Goal: Task Accomplishment & Management: Manage account settings

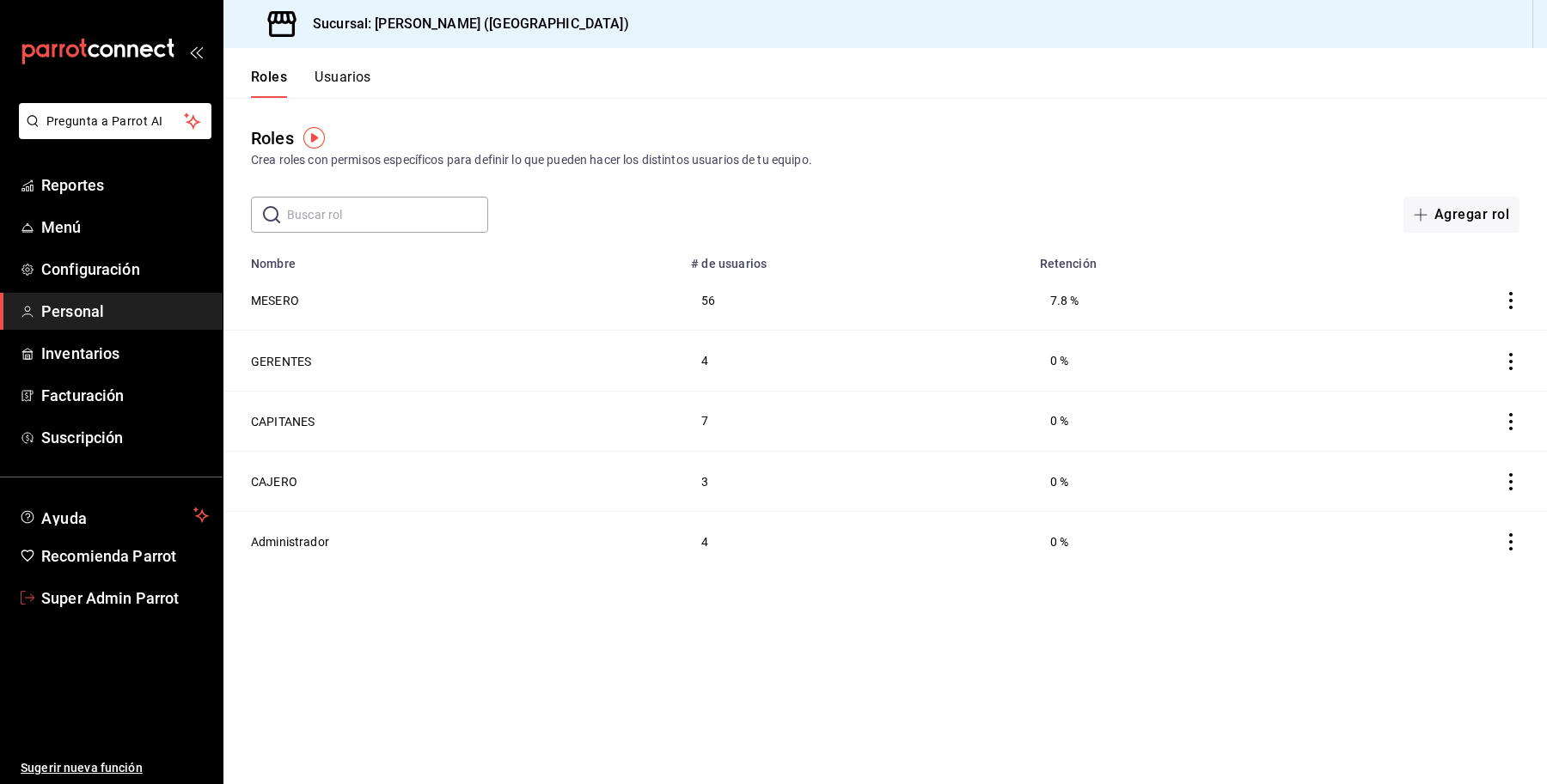
click at [120, 607] on span "Super Admin Parrot" at bounding box center [125, 598] width 168 height 23
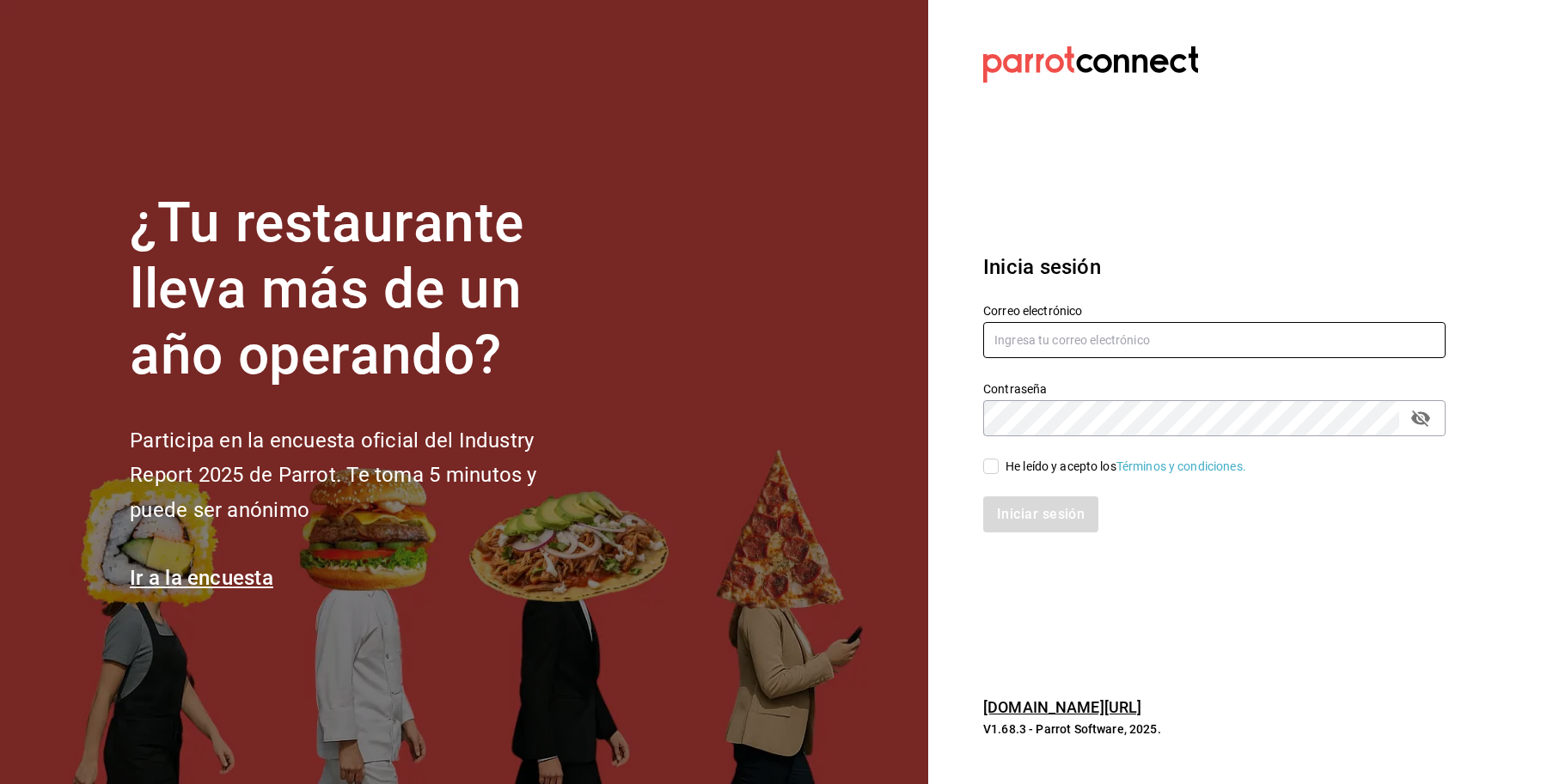
type input "[PERSON_NAME][EMAIL_ADDRESS][DOMAIN_NAME]"
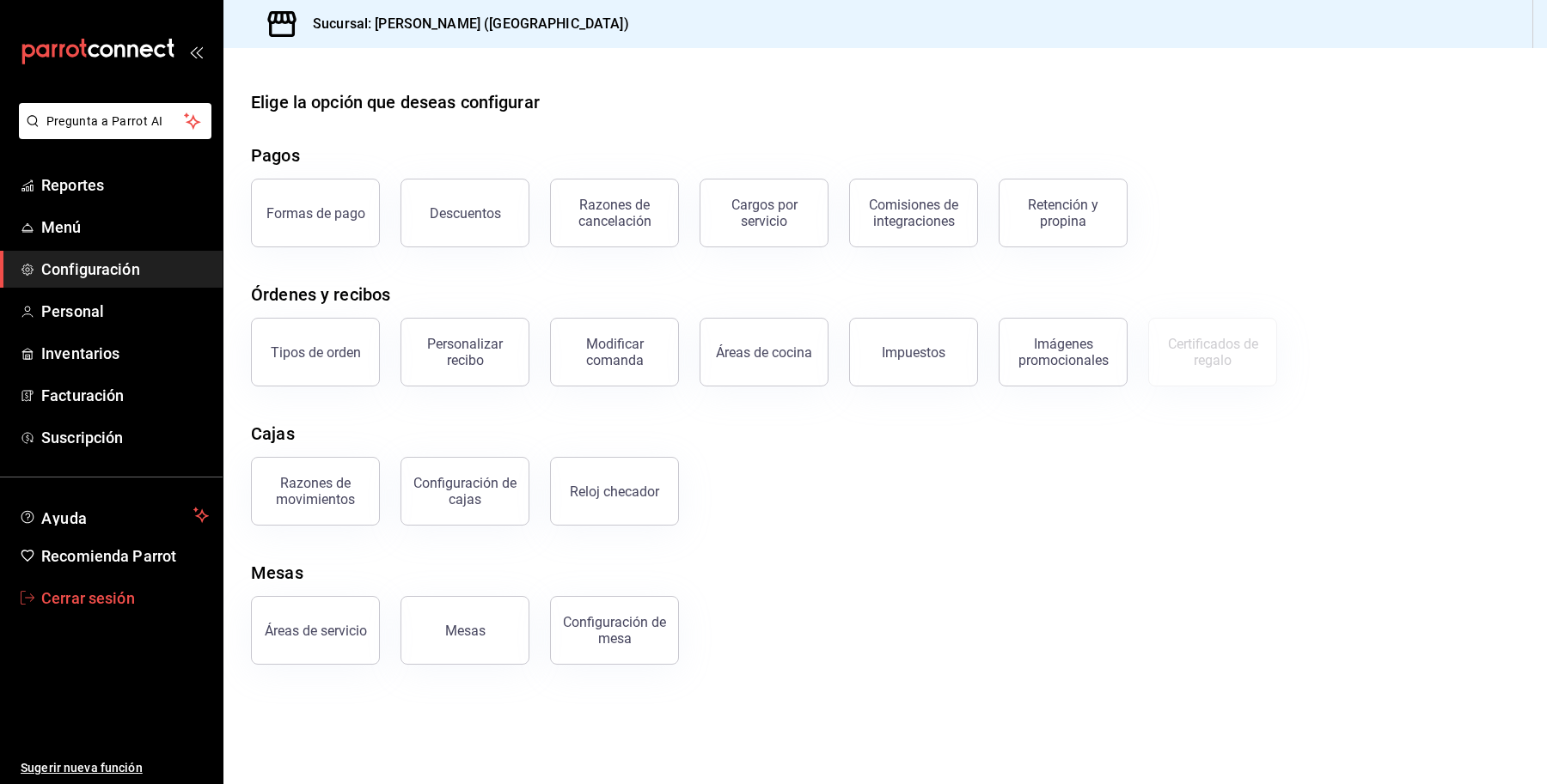
click at [87, 598] on span "Cerrar sesión" at bounding box center [125, 598] width 168 height 23
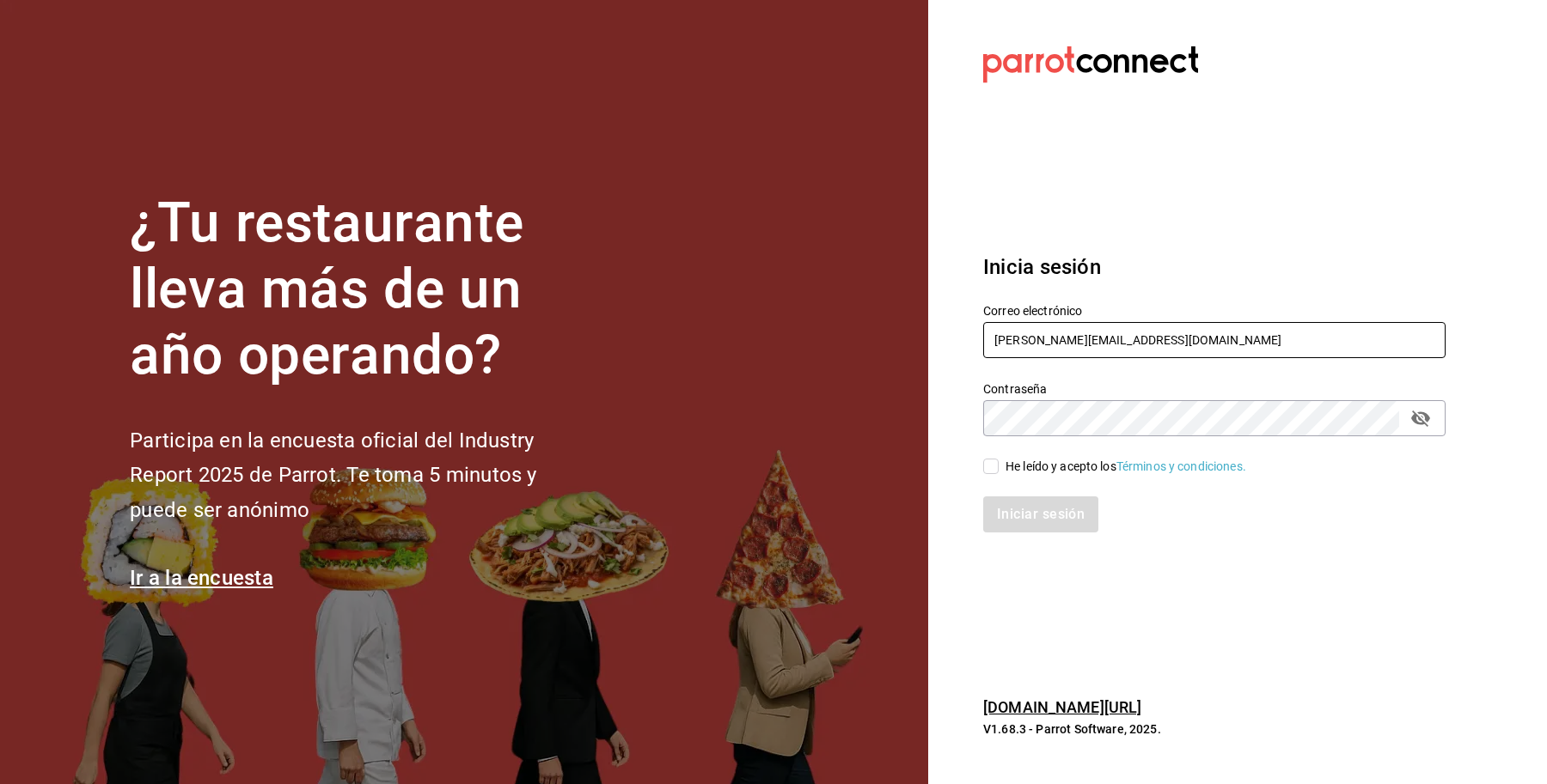
drag, startPoint x: 1150, startPoint y: 348, endPoint x: 1130, endPoint y: 259, distance: 91.2
click at [951, 336] on section "Datos incorrectos. Verifica que tu Correo o Contraseña estén bien escritos. Ini…" at bounding box center [1207, 392] width 559 height 784
paste input "astroboy@cdmx"
type input "astroboy@cdmx.com"
click at [1051, 474] on div "He leído y acepto los Términos y condiciones." at bounding box center [1125, 466] width 241 height 18
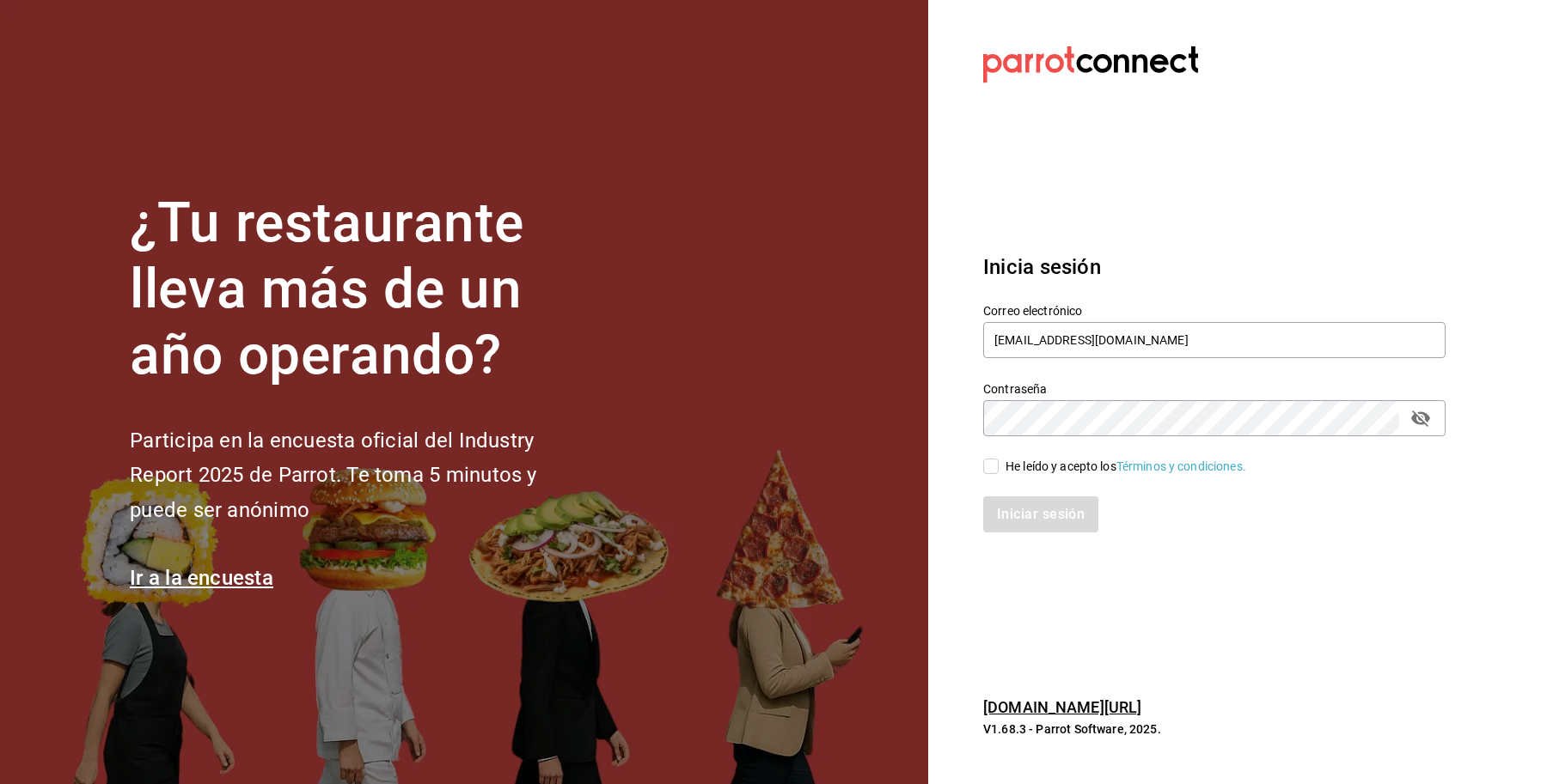
click at [999, 474] on input "He leído y acepto los Términos y condiciones." at bounding box center [990, 466] width 15 height 15
checkbox input "true"
click at [1046, 516] on button "Iniciar sesión" at bounding box center [1041, 515] width 117 height 36
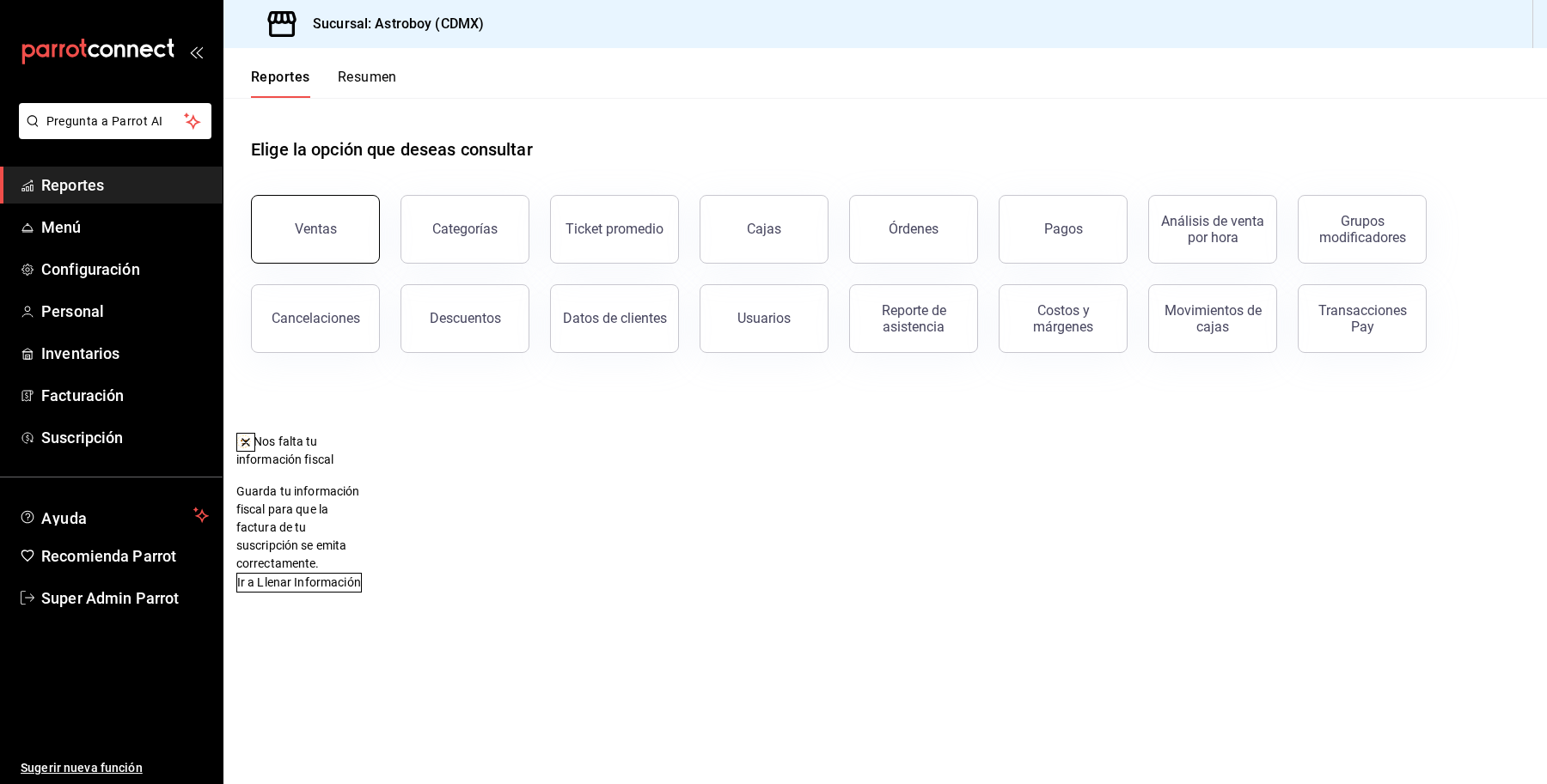
click at [359, 207] on button "Ventas" at bounding box center [315, 229] width 129 height 69
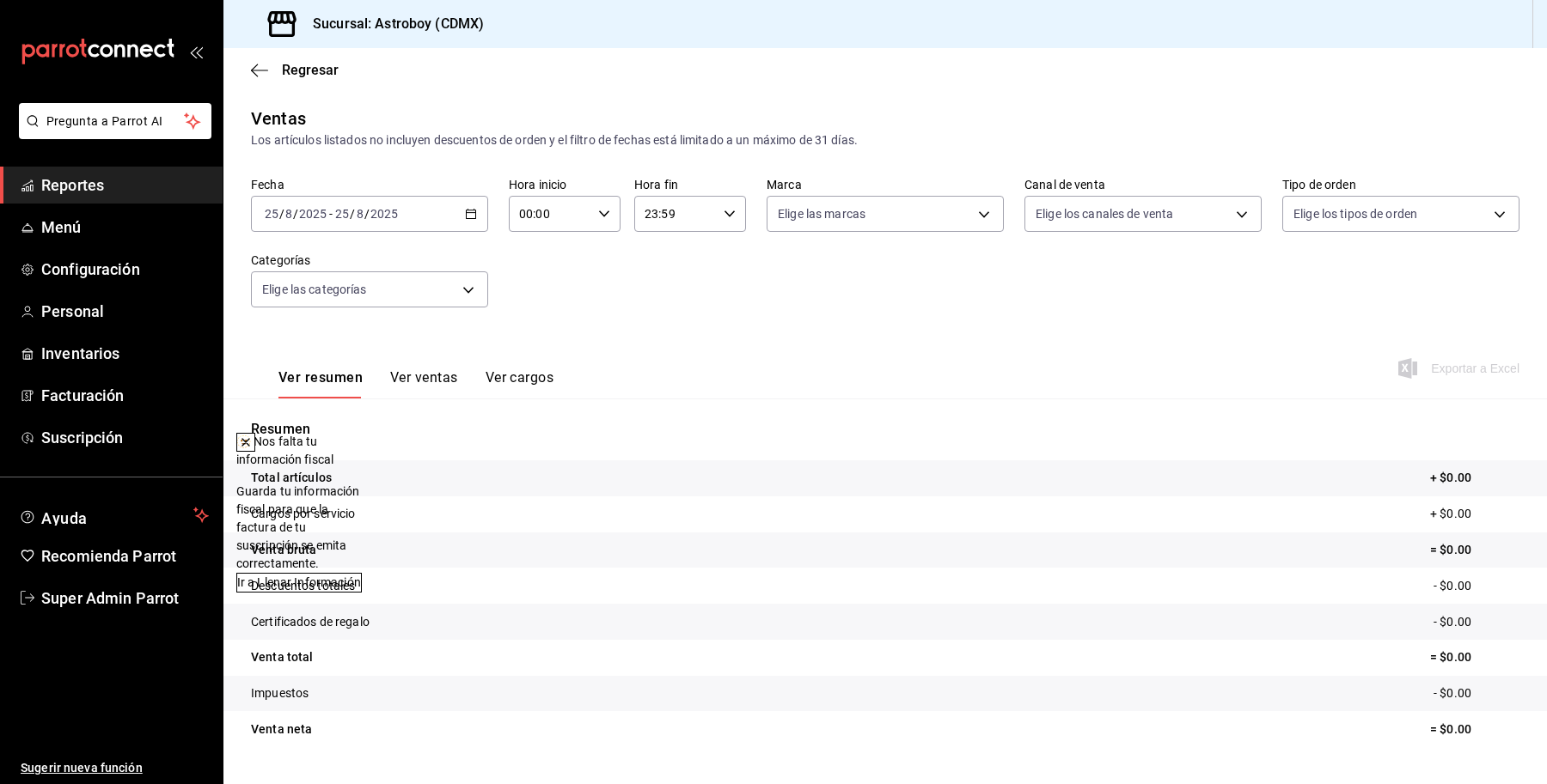
click at [252, 441] on icon at bounding box center [246, 442] width 13 height 13
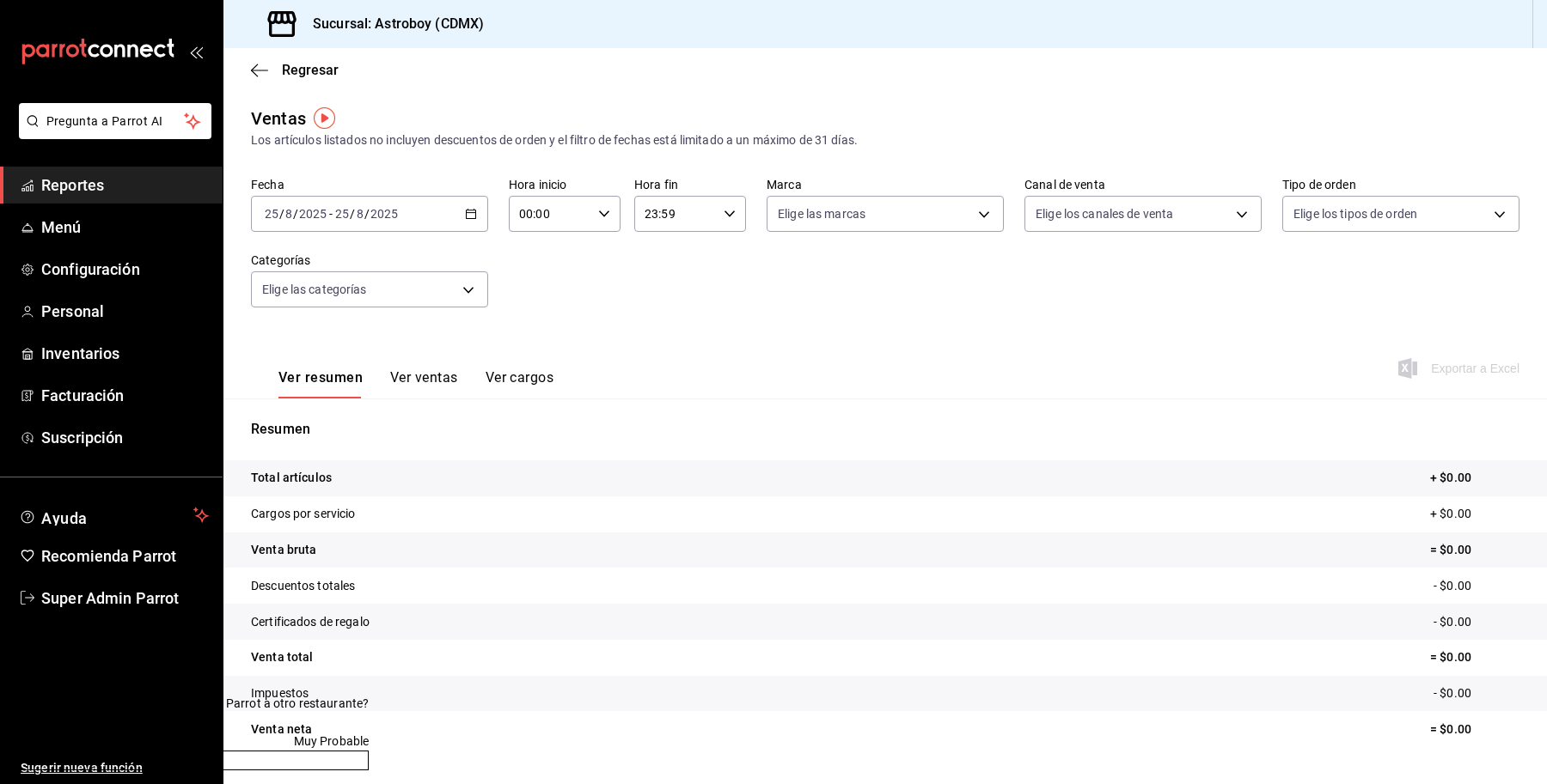
click at [328, 225] on div "2025-08-25 25 / 8 / 2025 - 2025-08-25 25 / 8 / 2025" at bounding box center [369, 214] width 237 height 36
click at [332, 387] on span "Mes actual" at bounding box center [332, 382] width 133 height 18
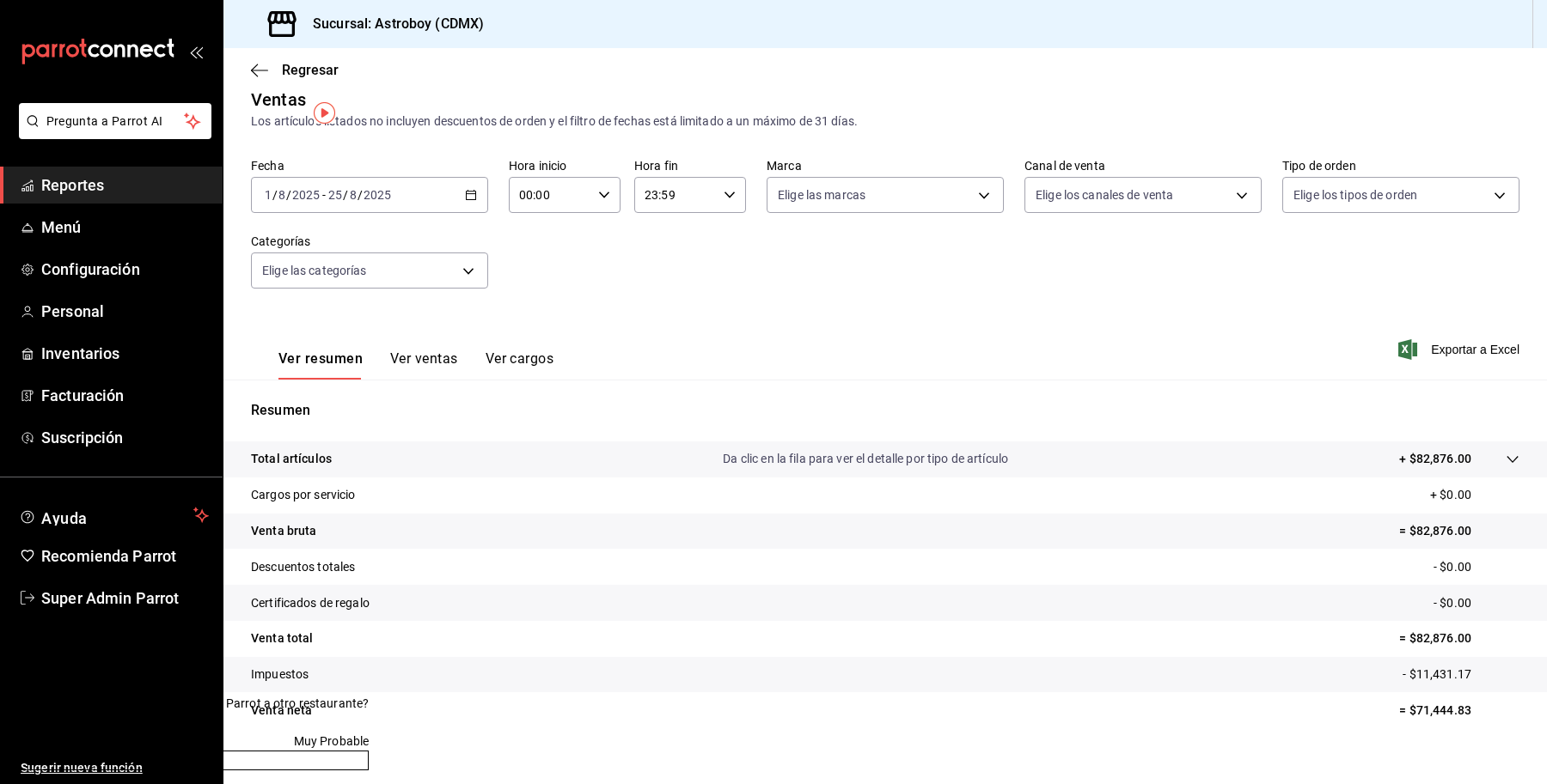
scroll to position [37, 0]
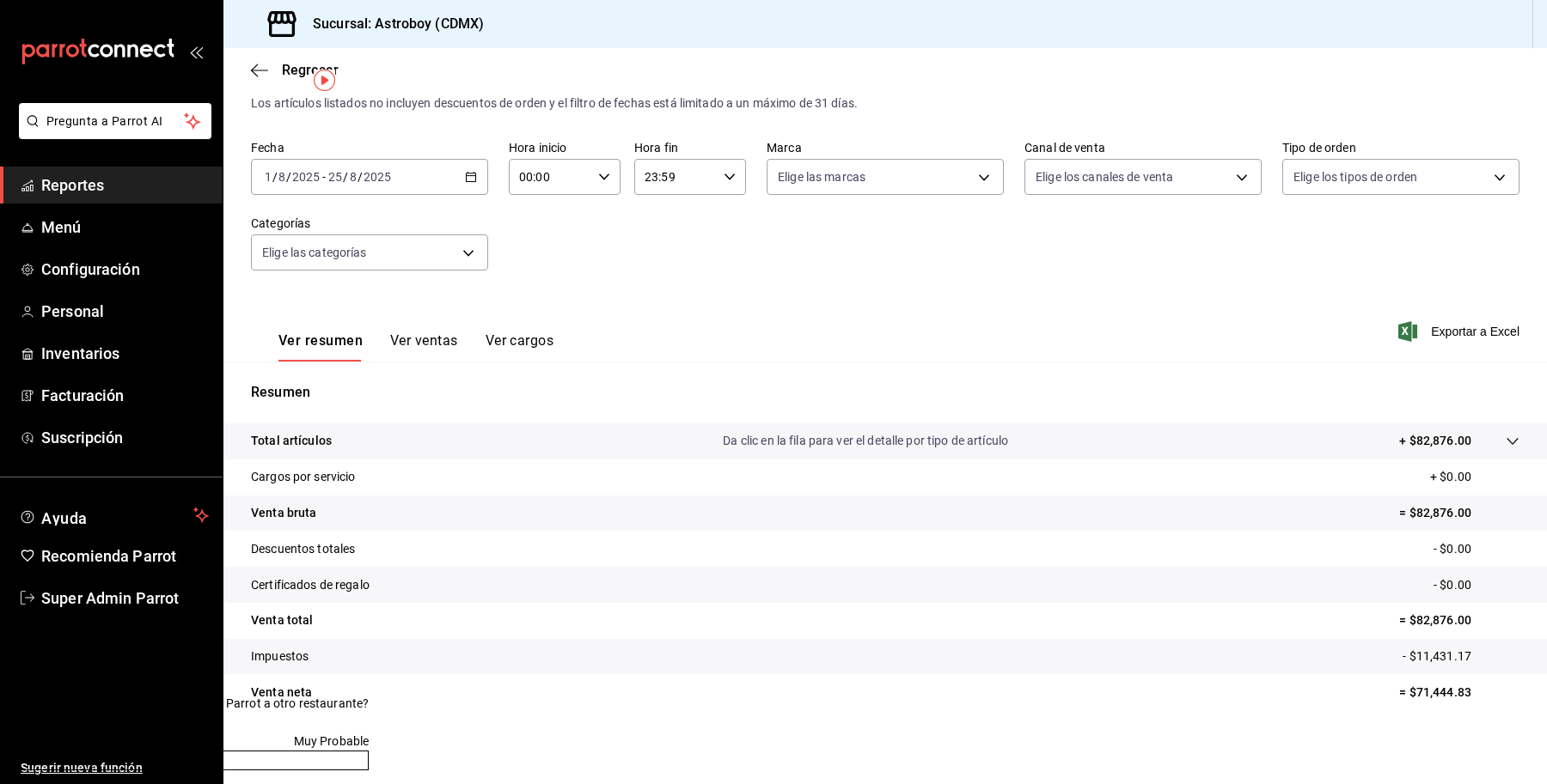
click at [294, 757] on button "Enviar" at bounding box center [190, 760] width 355 height 20
click at [1497, 653] on p "- $11,431.17" at bounding box center [1460, 656] width 117 height 18
click at [1244, 302] on div "Ver resumen Ver ventas Ver cargos Exportar a Excel" at bounding box center [885, 326] width 1323 height 70
click at [54, 263] on span "Configuración" at bounding box center [125, 269] width 168 height 23
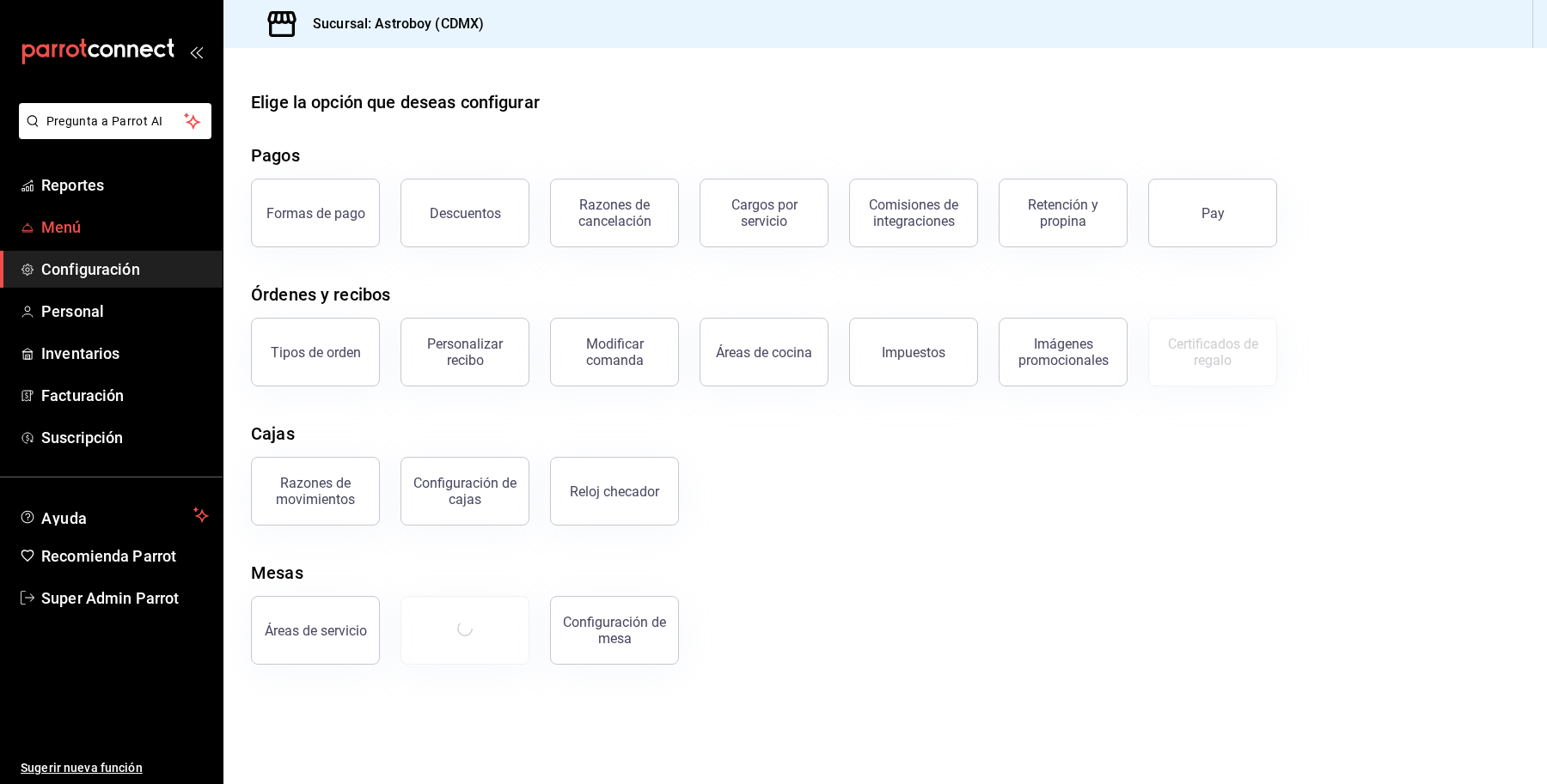
click at [52, 225] on span "Menú" at bounding box center [125, 227] width 168 height 23
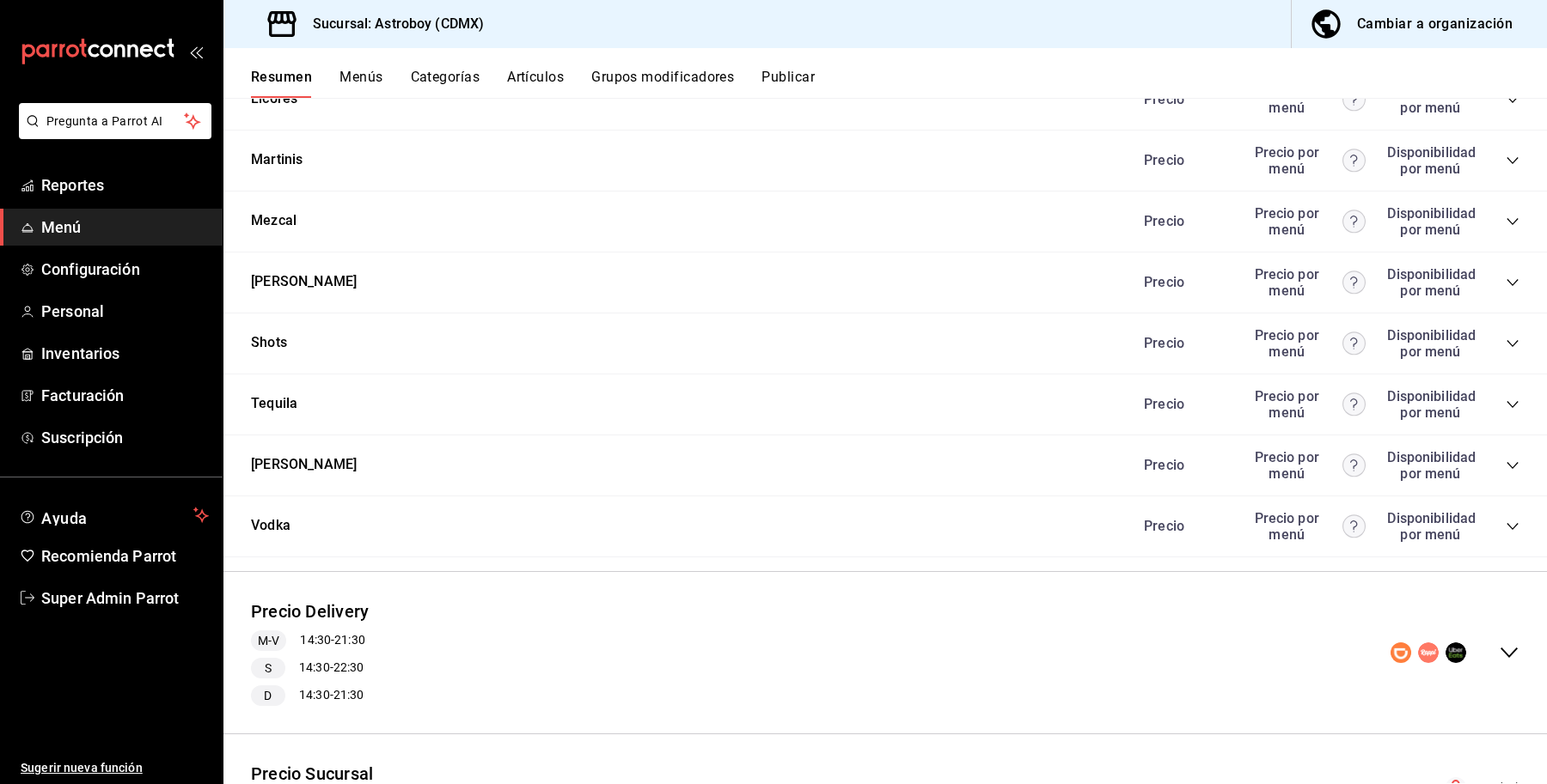
scroll to position [2239, 0]
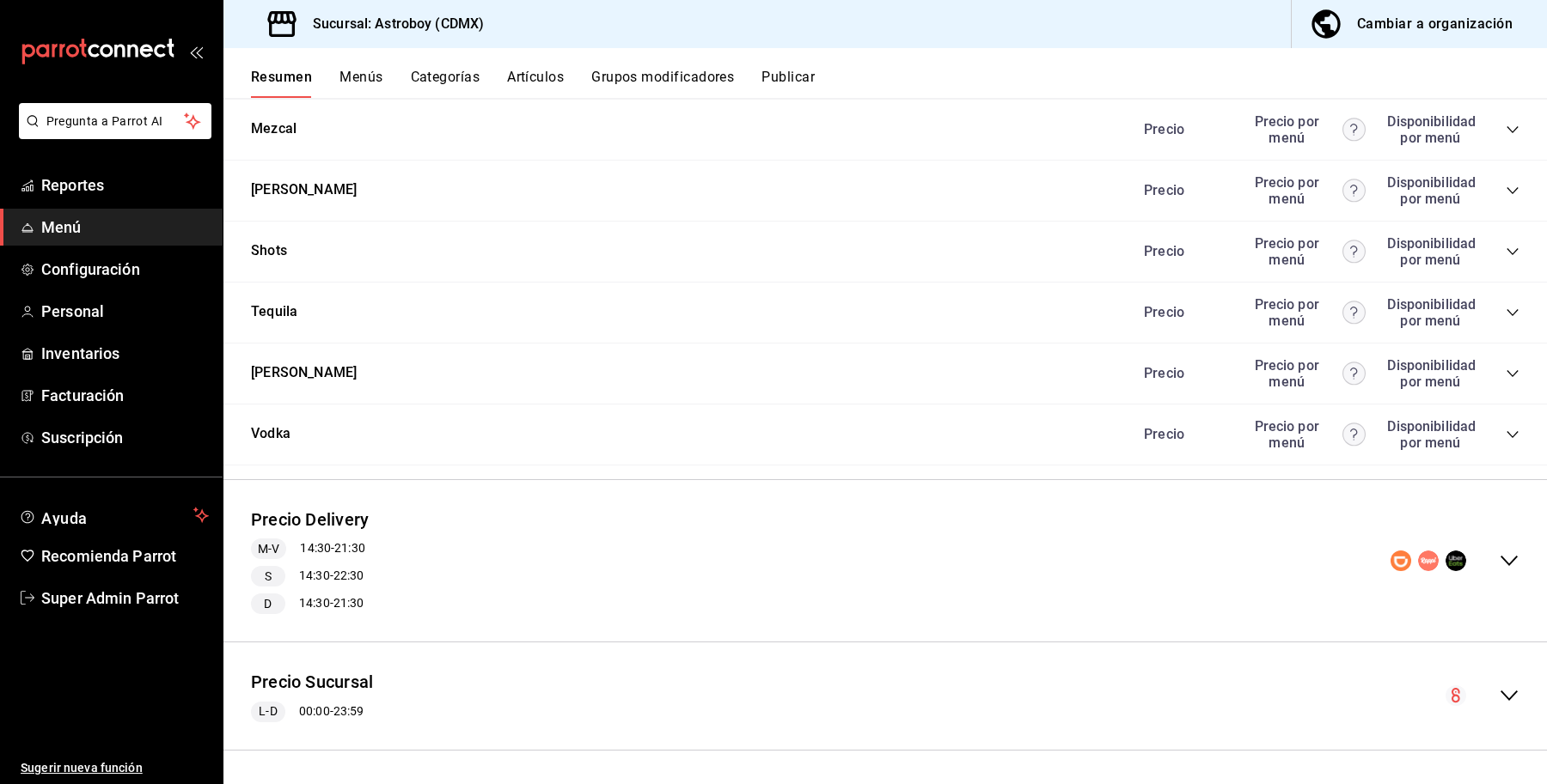
click at [841, 696] on div "Precio Sucursal L-D 00:00 - 23:59" at bounding box center [885, 696] width 1323 height 80
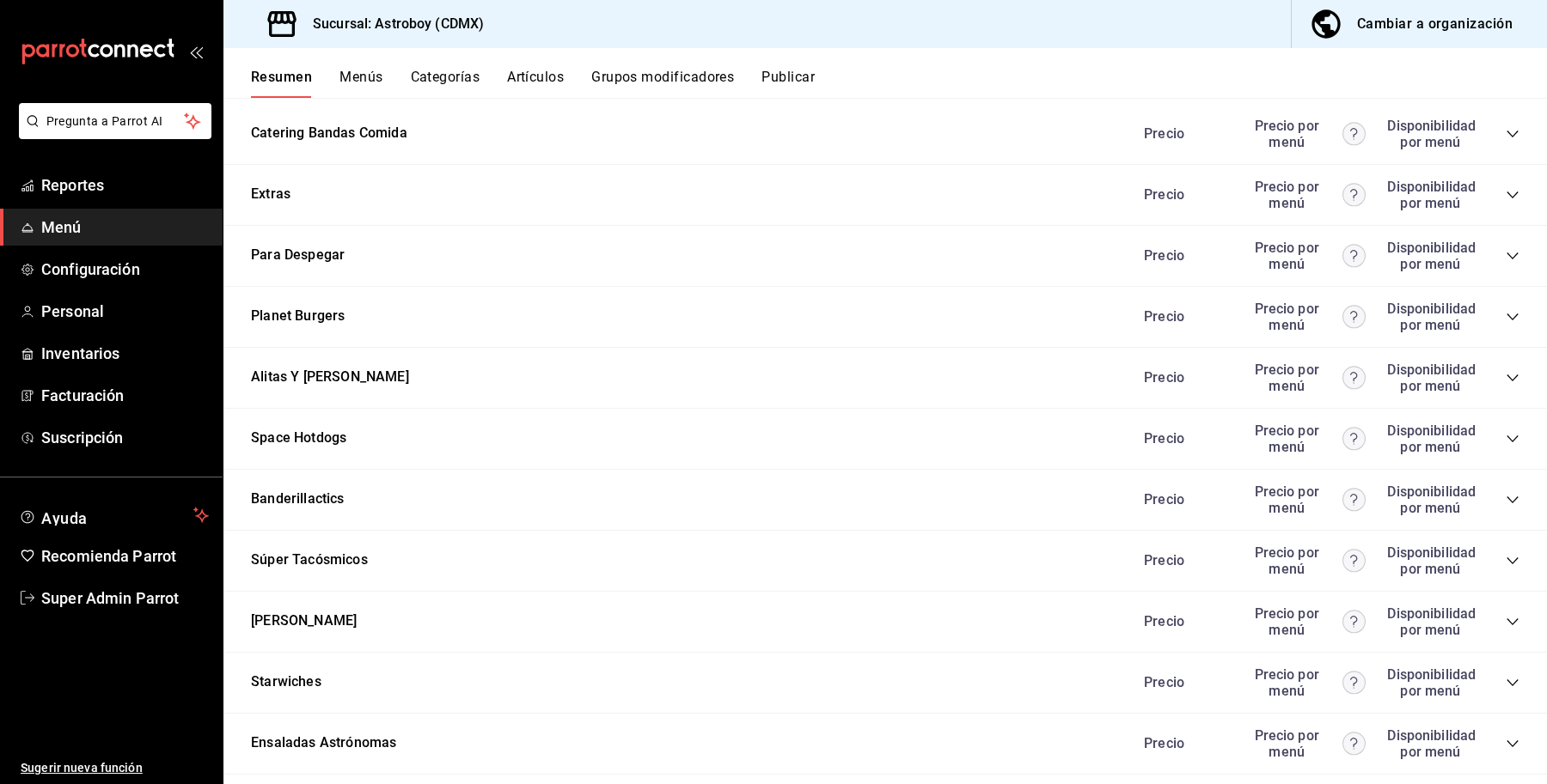
scroll to position [4171, 0]
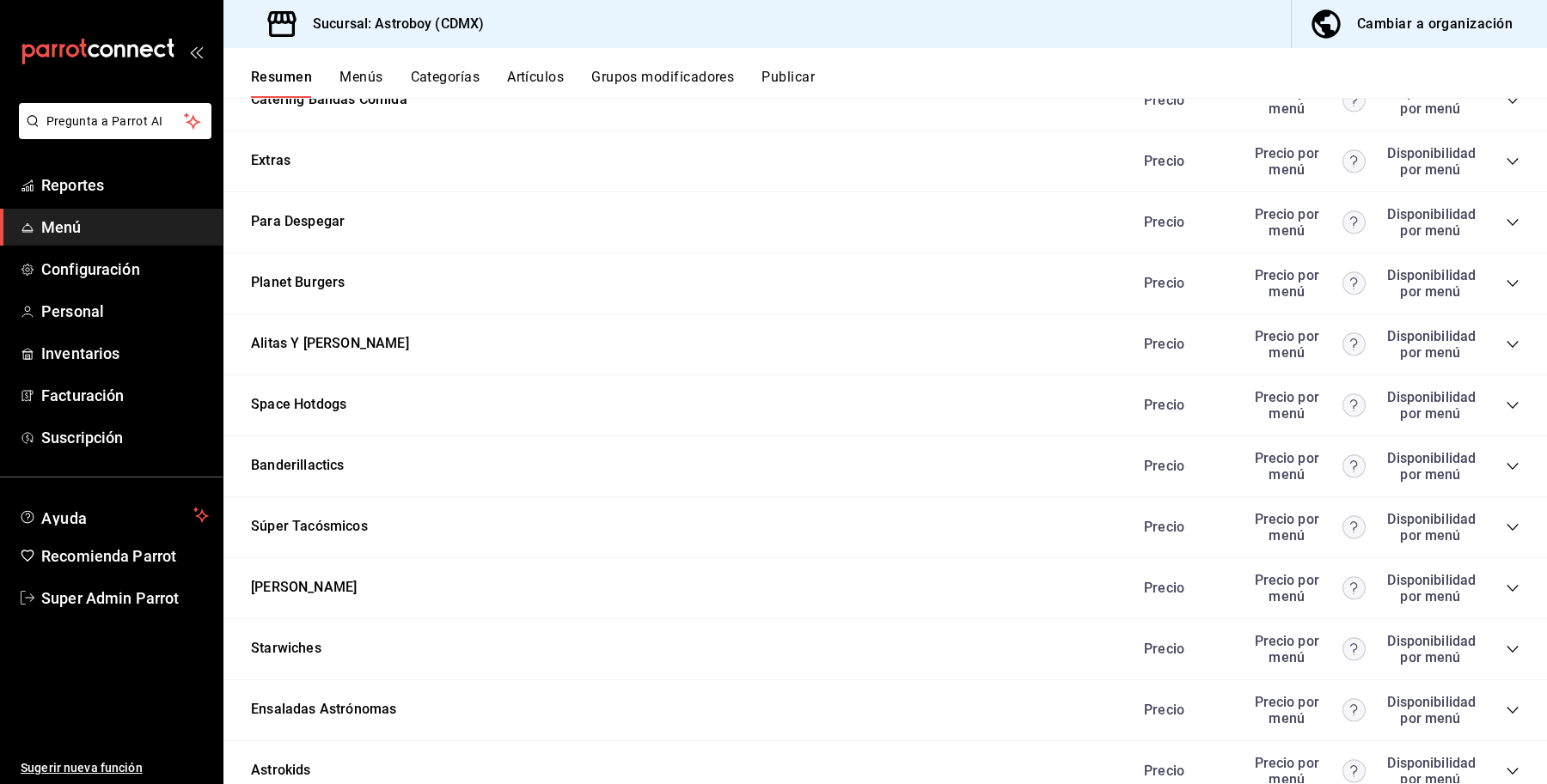
click at [786, 340] on div "Alitas Y Boneless Precio Precio por menú Disponibilidad por menú" at bounding box center [885, 344] width 1323 height 61
click at [1505, 339] on icon "collapse-category-row" at bounding box center [1512, 344] width 13 height 13
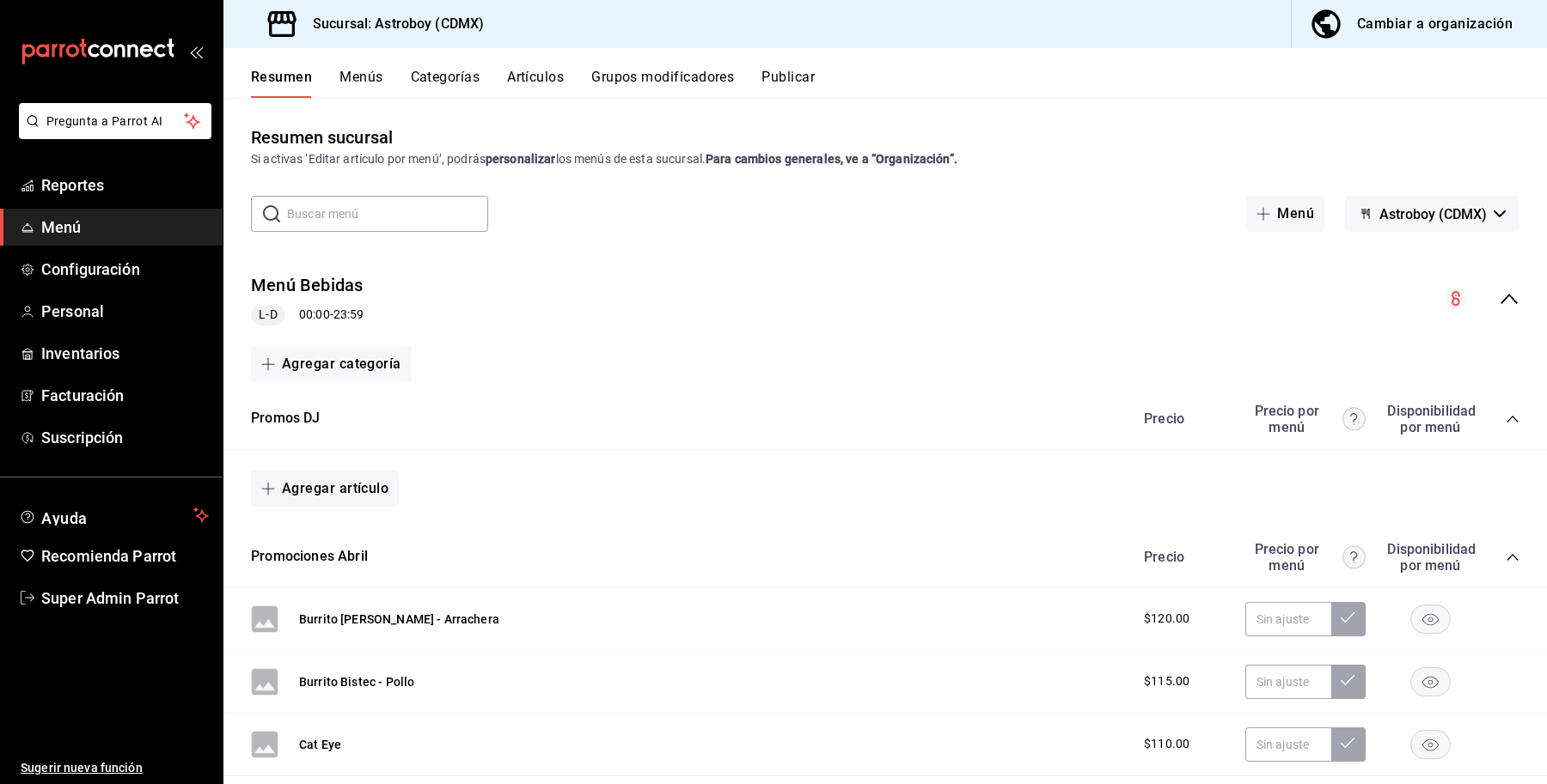
scroll to position [0, 0]
click at [790, 90] on button "Publicar" at bounding box center [788, 83] width 53 height 29
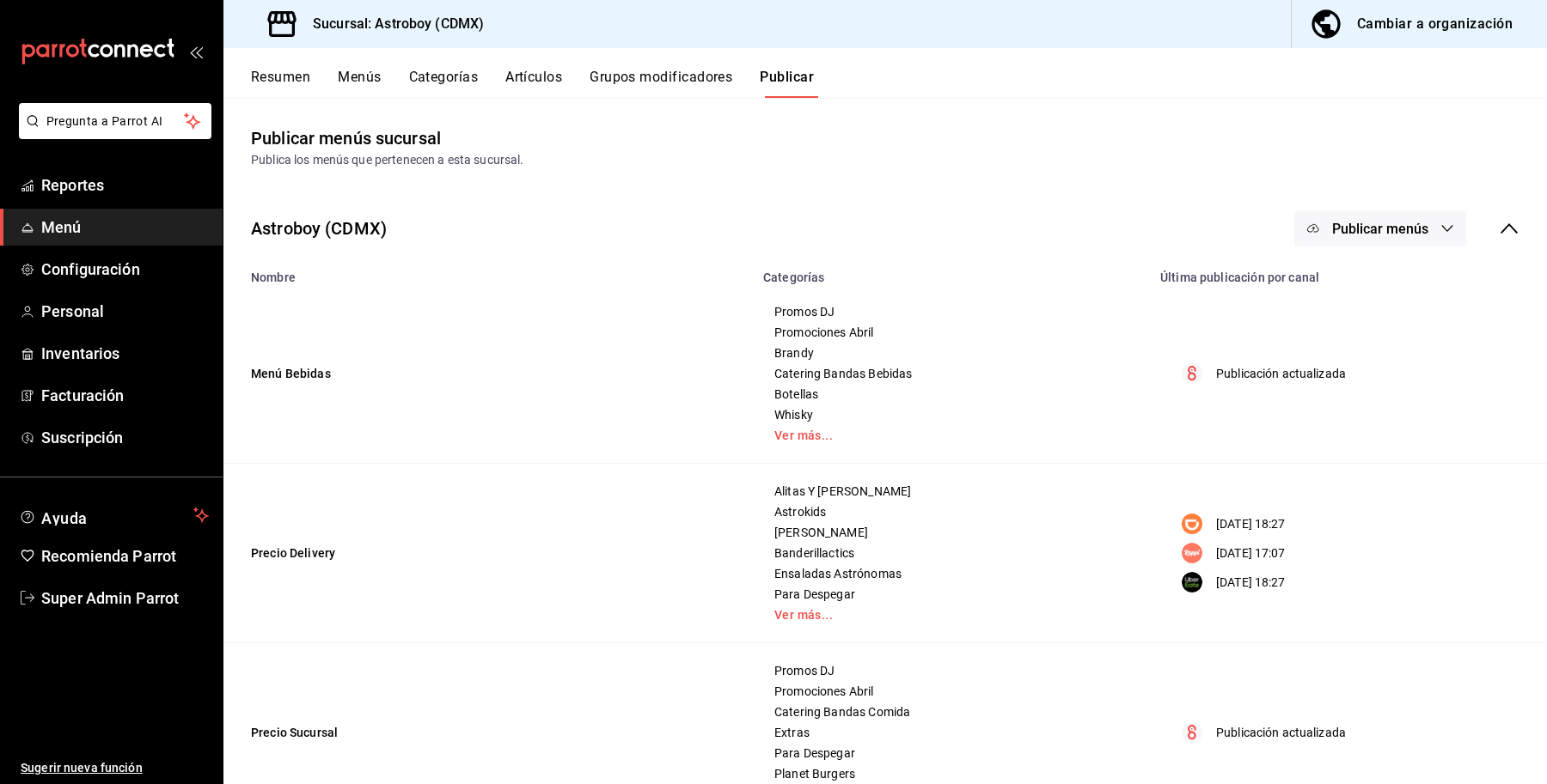
click at [352, 84] on button "Menús" at bounding box center [359, 83] width 43 height 29
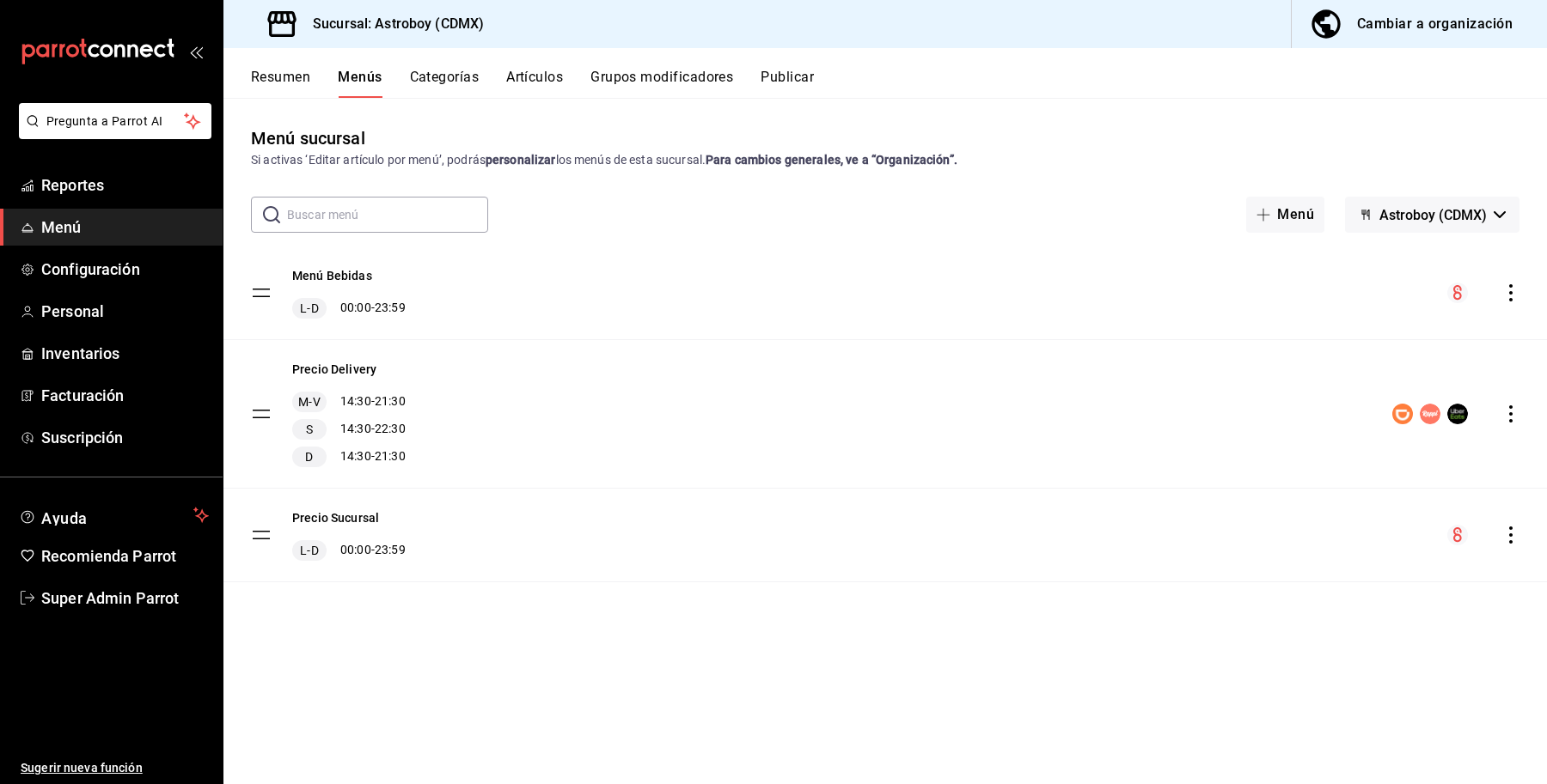
click at [303, 75] on button "Resumen" at bounding box center [281, 83] width 59 height 29
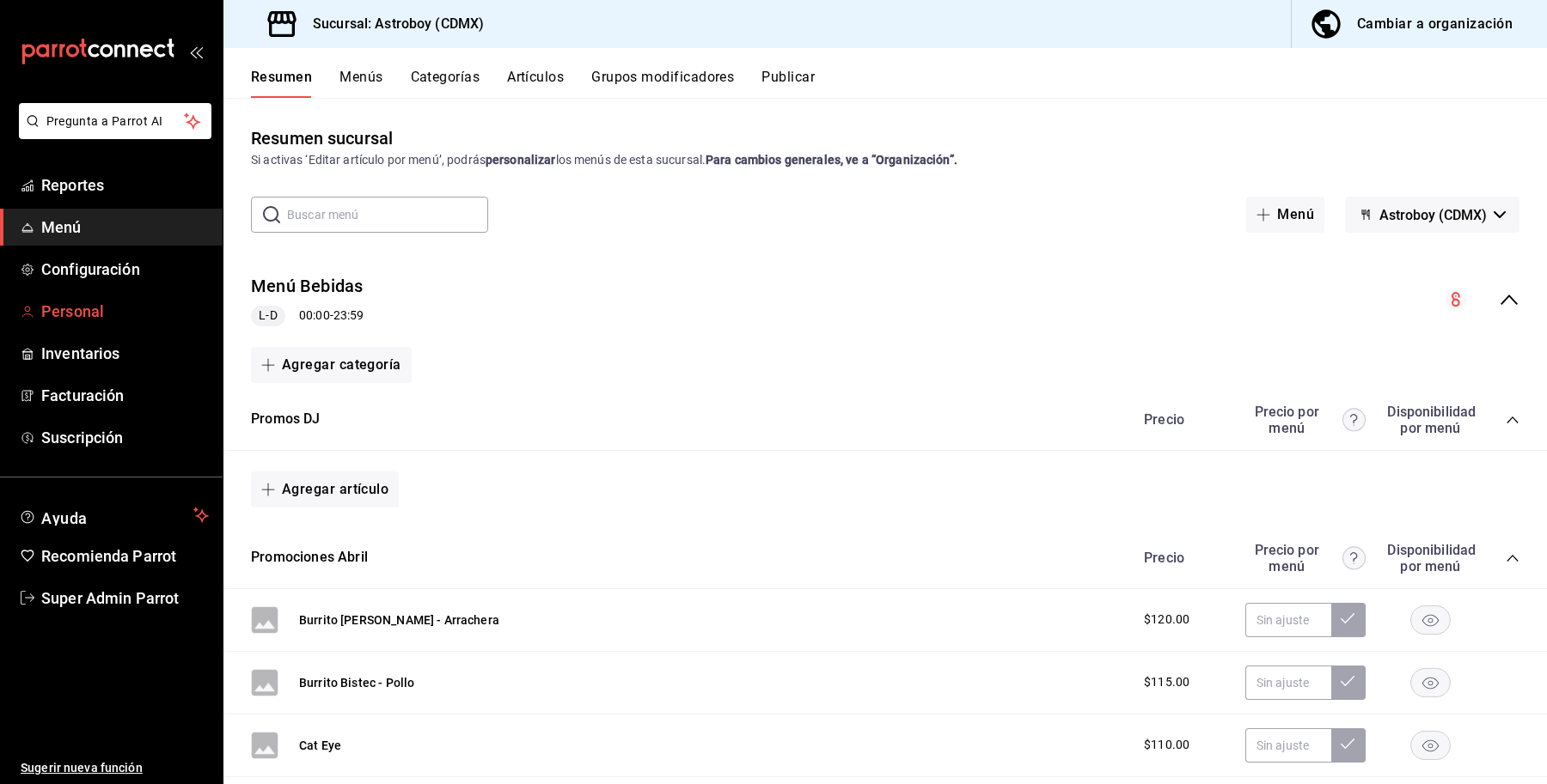
click at [71, 314] on span "Personal" at bounding box center [125, 311] width 168 height 23
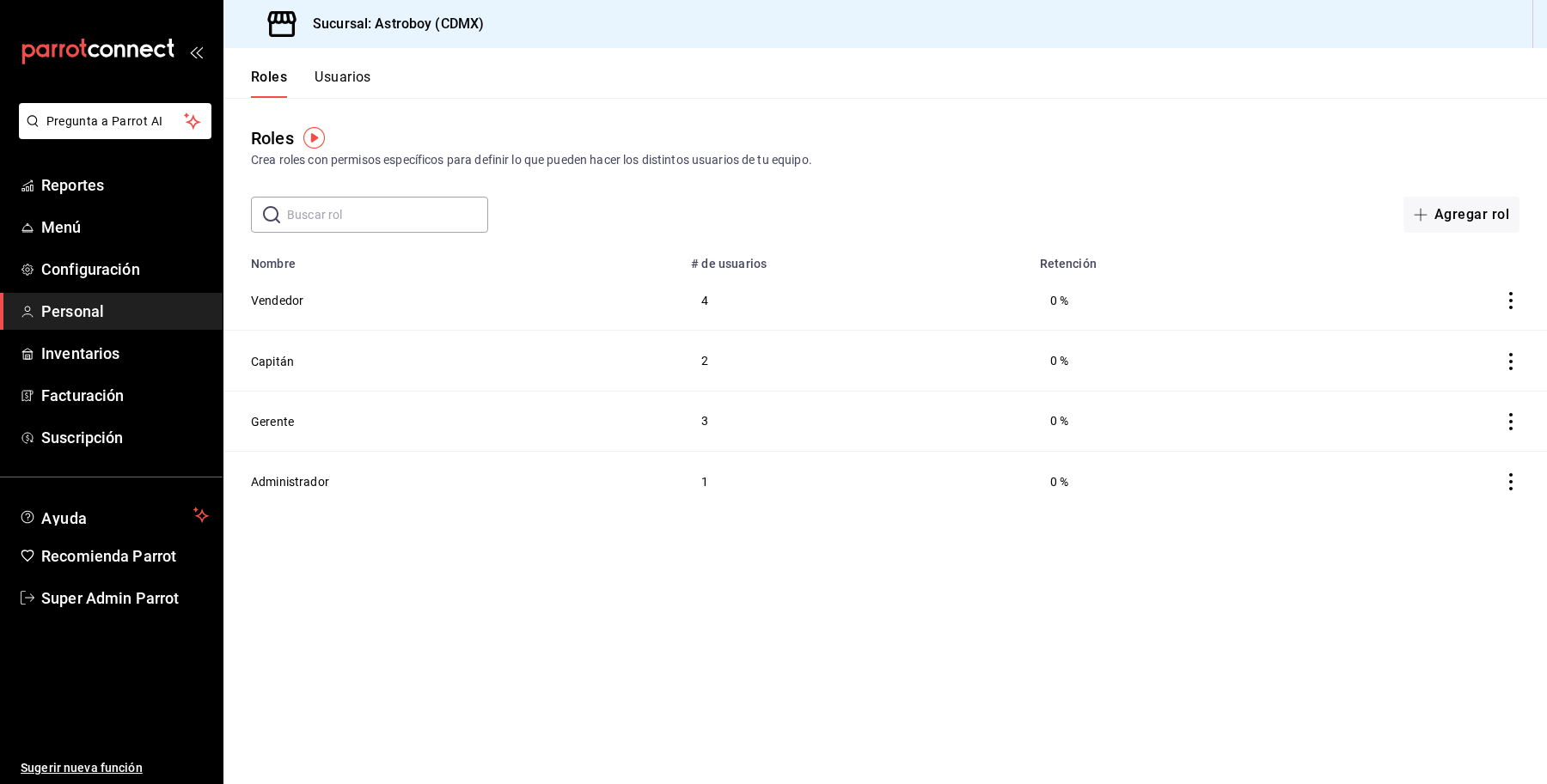
click at [372, 79] on header "Roles Usuarios" at bounding box center [885, 73] width 1323 height 49
click at [370, 77] on button "Usuarios" at bounding box center [343, 83] width 57 height 29
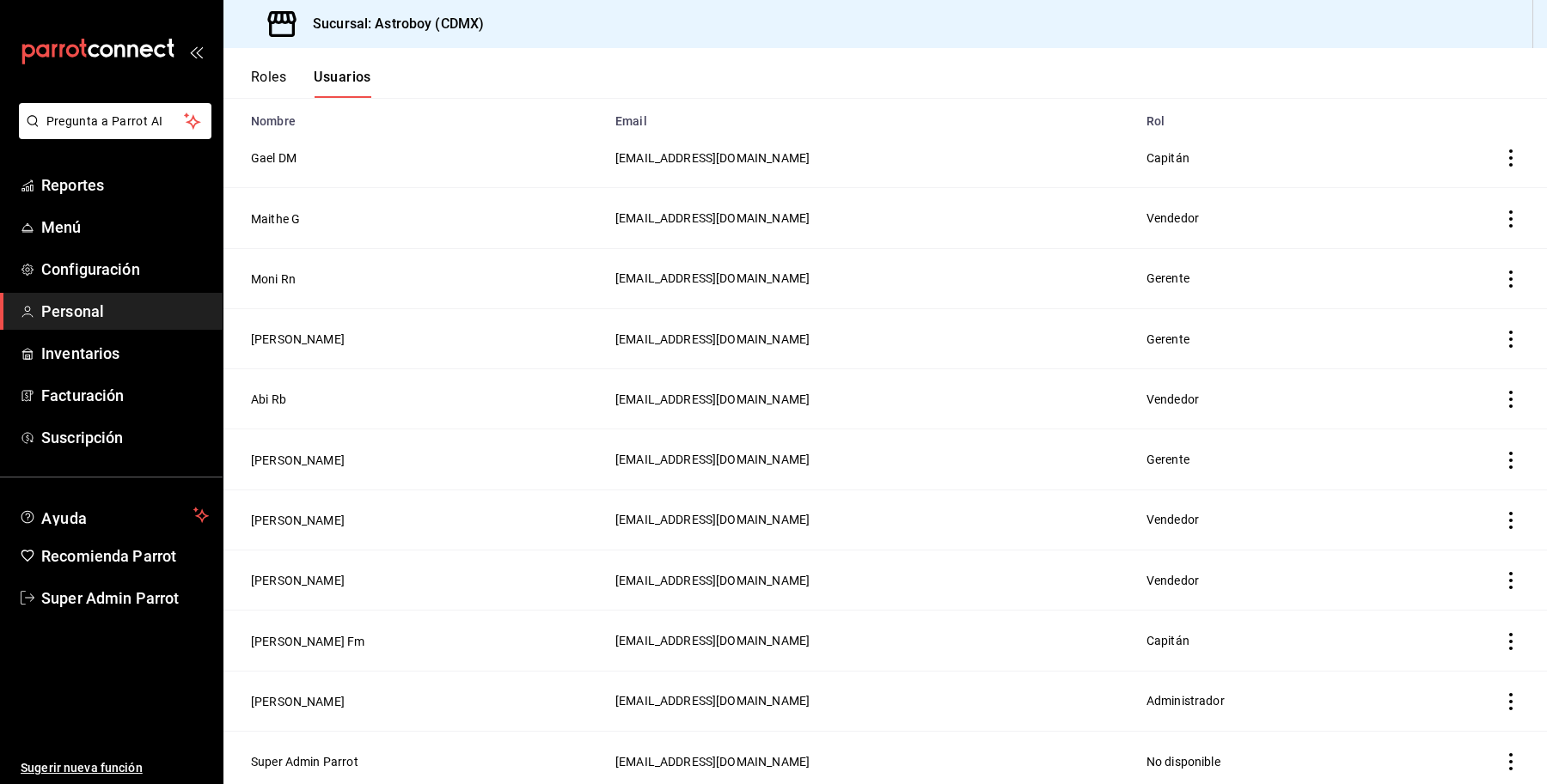
scroll to position [152, 0]
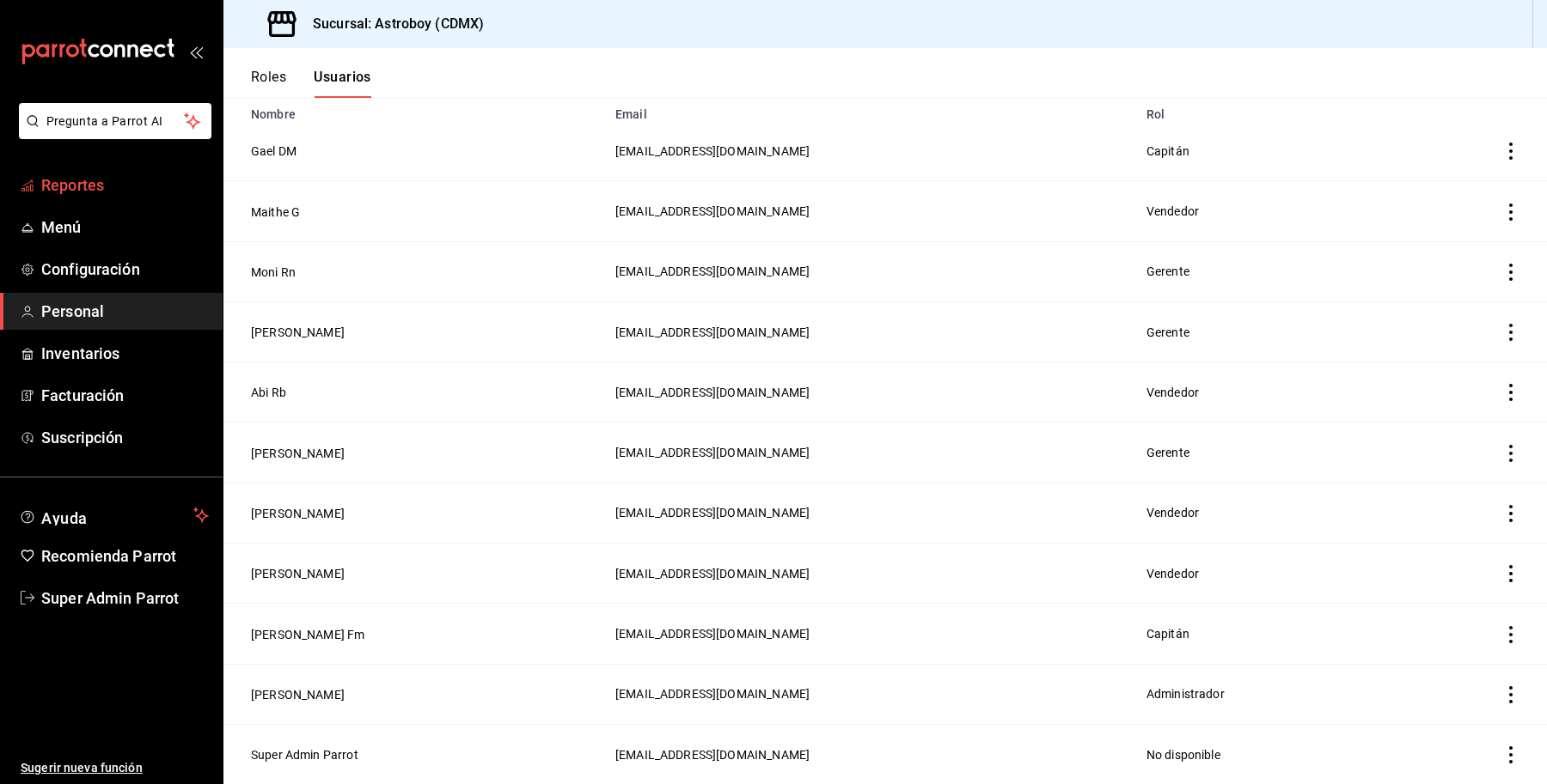
click at [70, 177] on span "Reportes" at bounding box center [125, 185] width 168 height 23
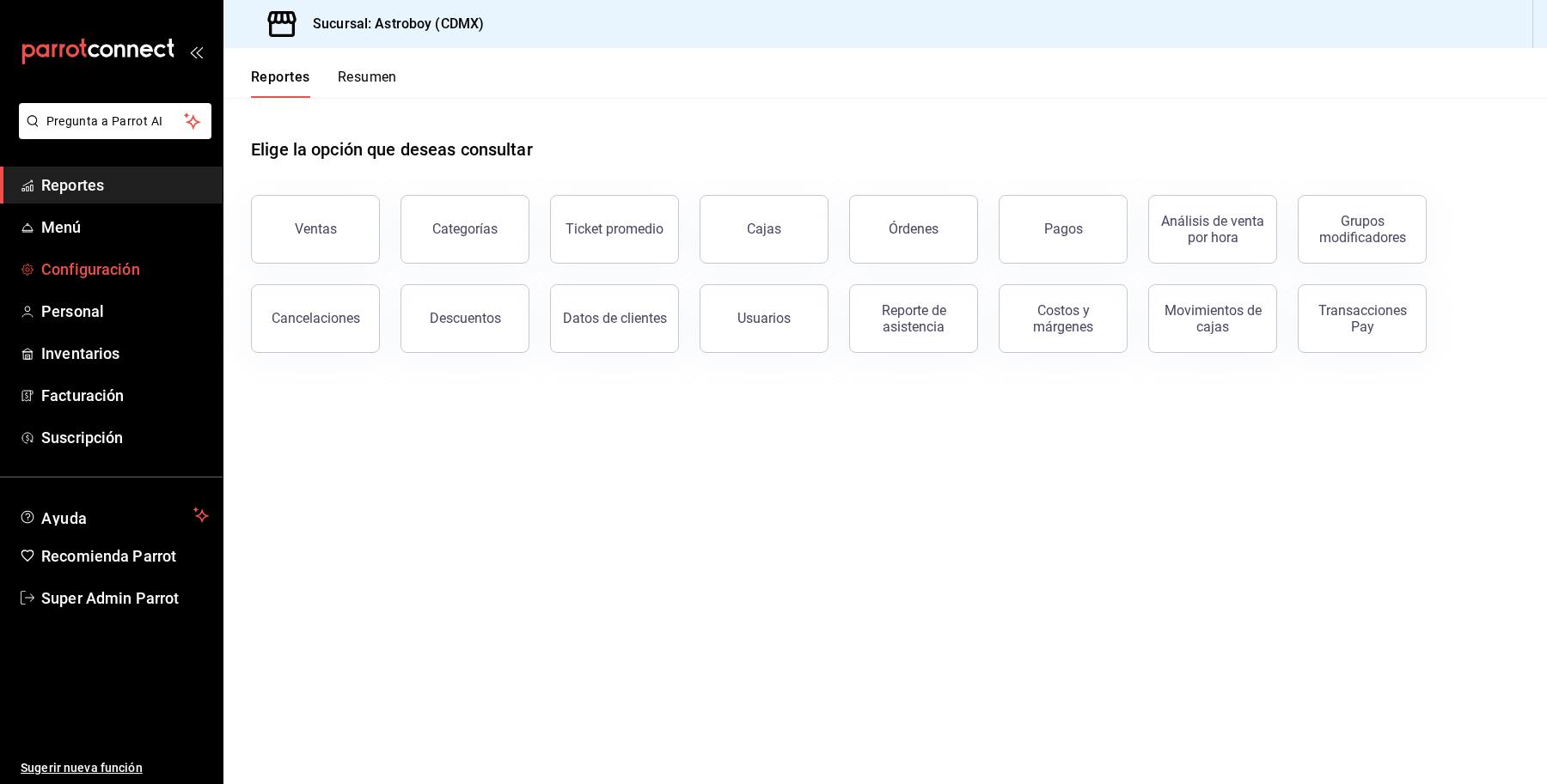
click at [109, 281] on link "Configuración" at bounding box center [111, 269] width 223 height 37
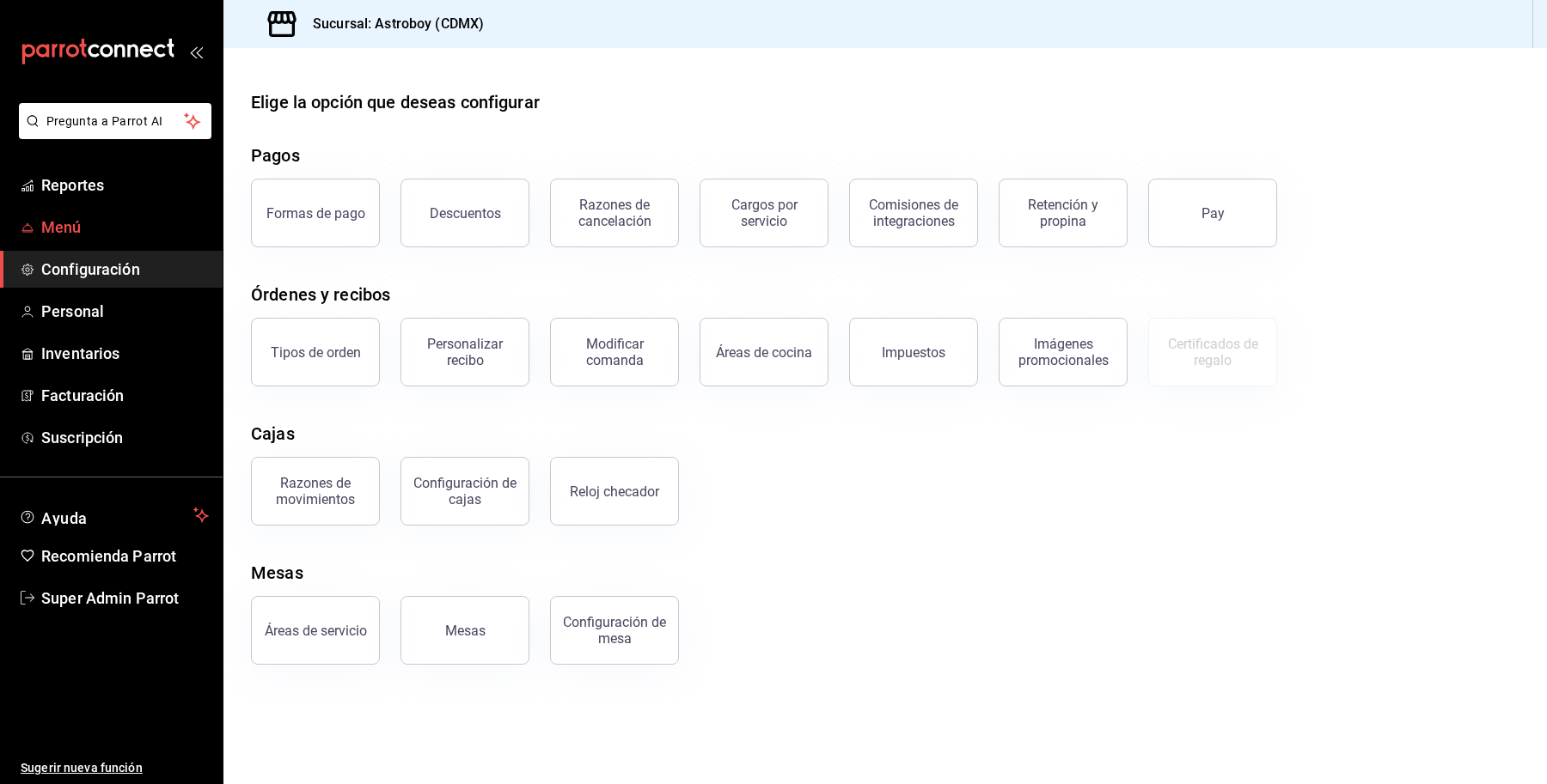
click at [87, 225] on span "Menú" at bounding box center [125, 227] width 168 height 23
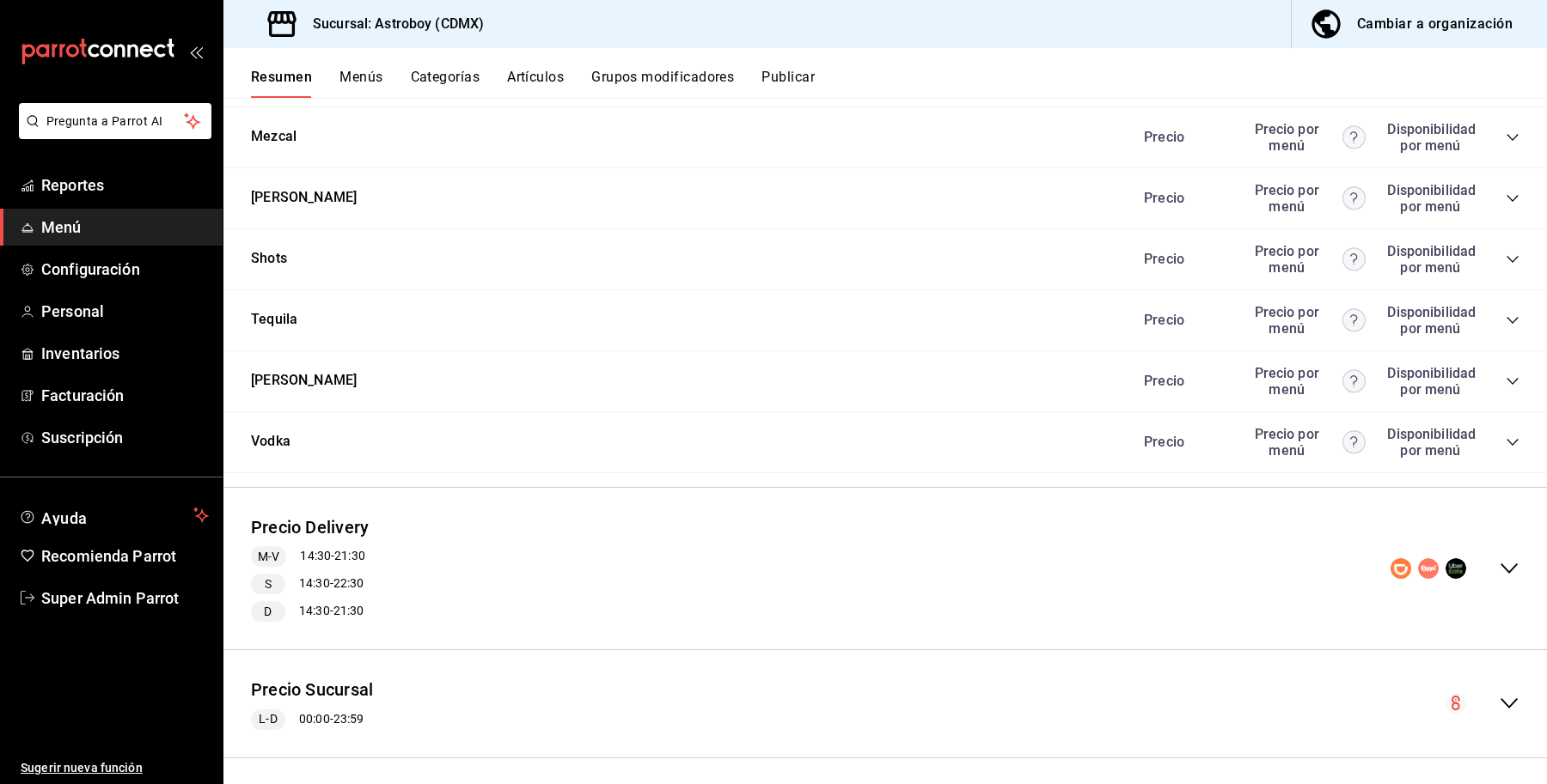
scroll to position [2239, 0]
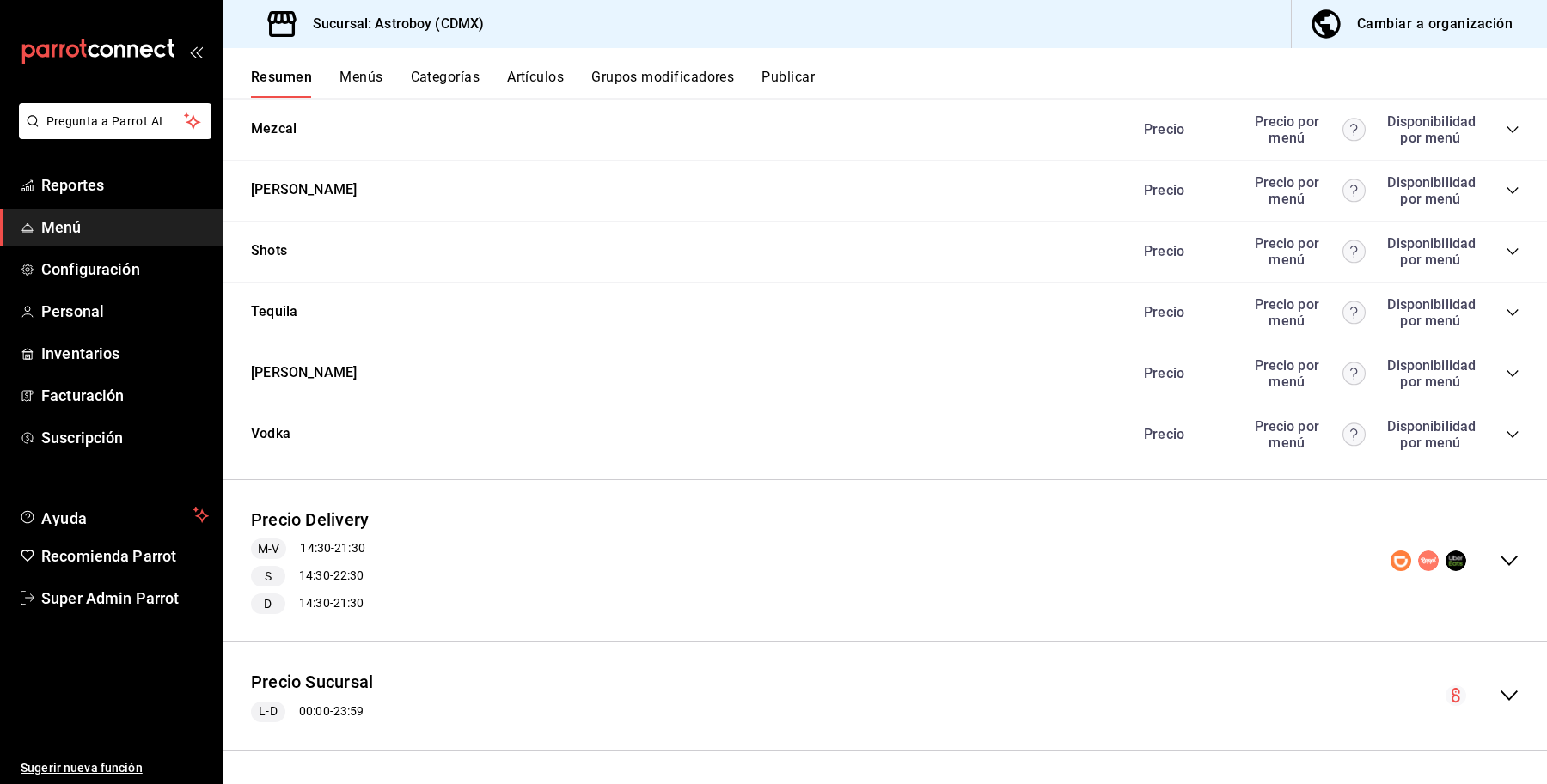
click at [641, 664] on div "Precio Sucursal L-D 00:00 - 23:59" at bounding box center [885, 696] width 1323 height 80
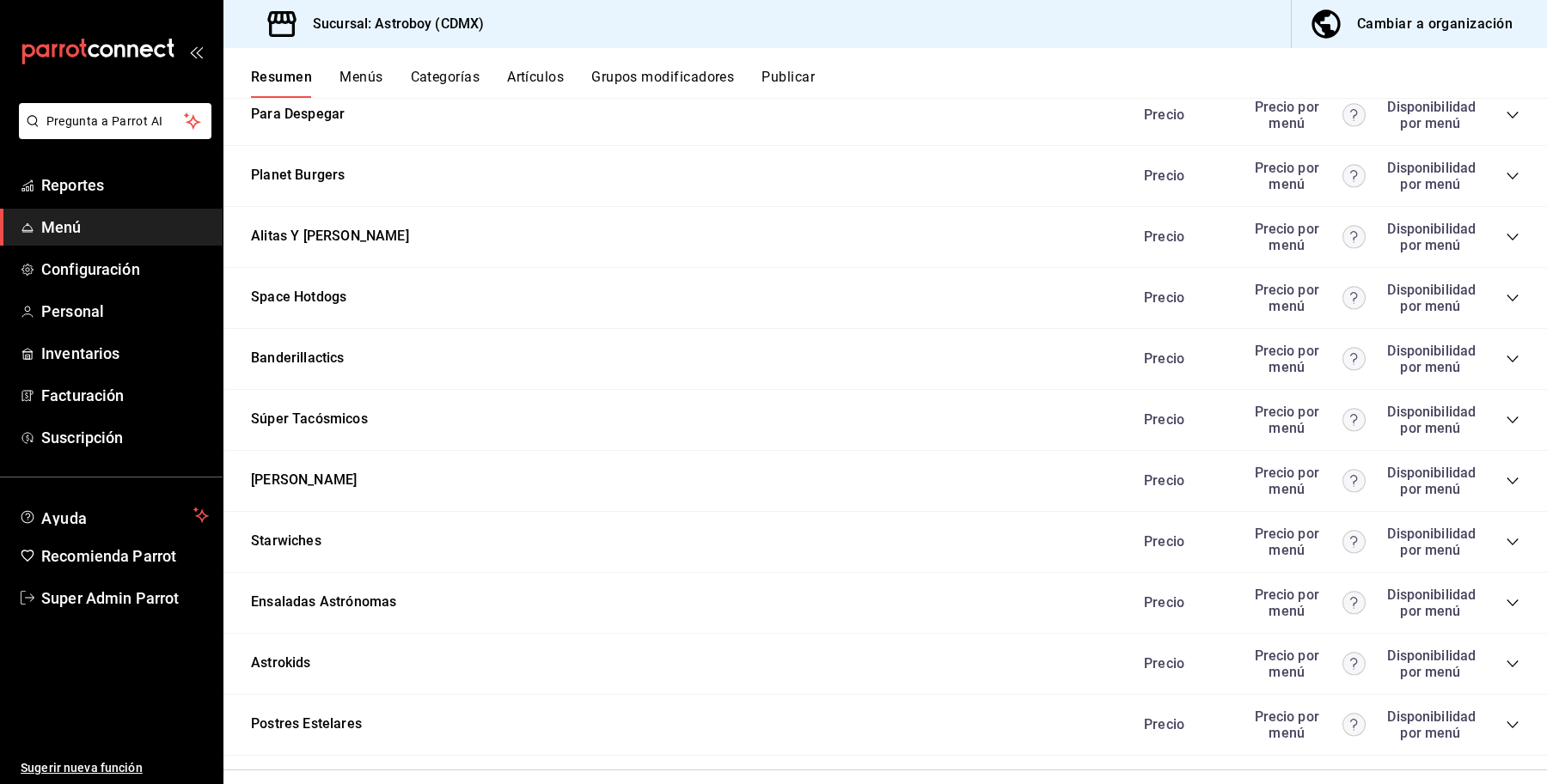
scroll to position [4298, 0]
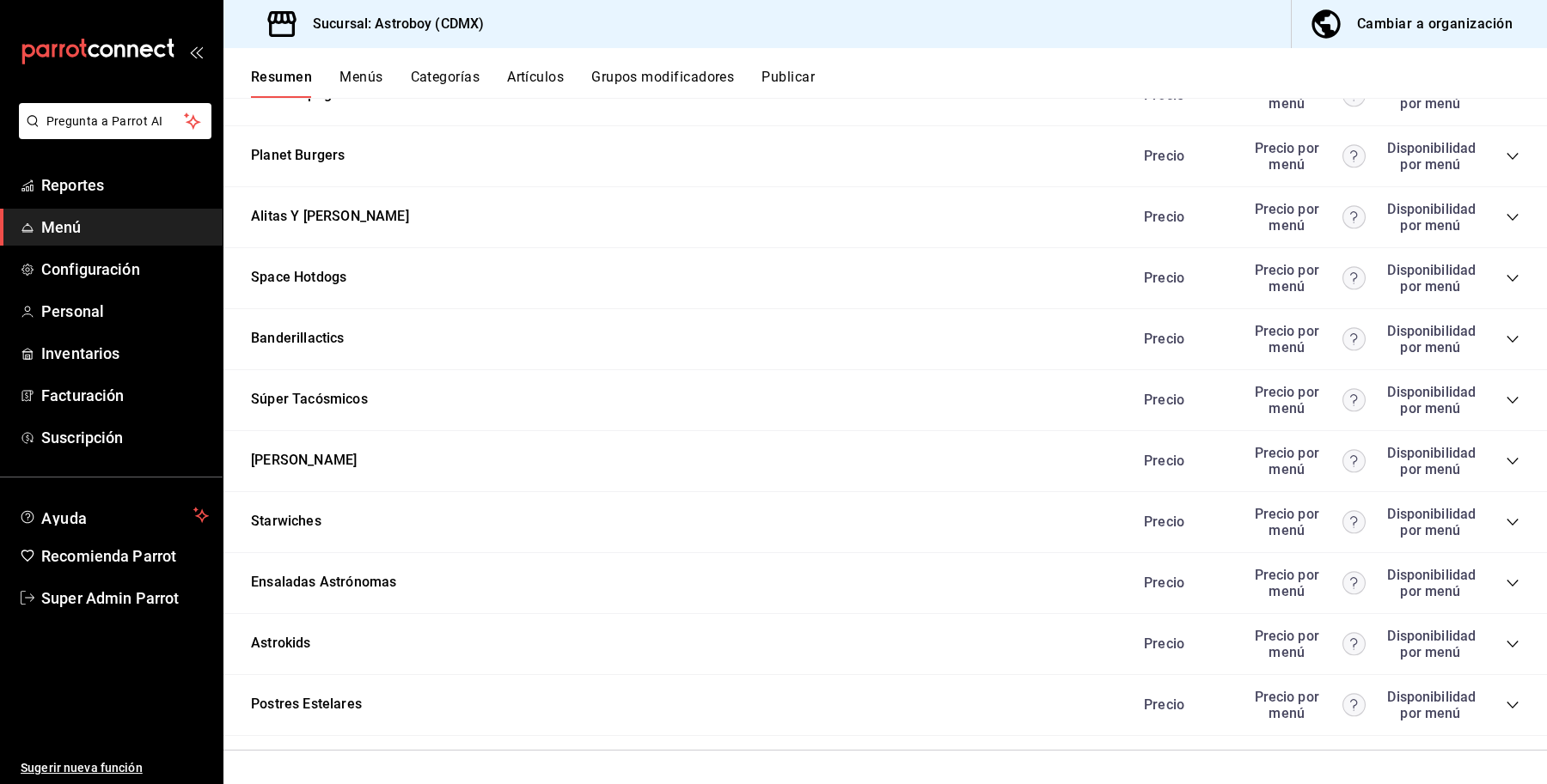
click at [586, 690] on div "Postres Estelares Precio Precio por menú Disponibilidad por menú" at bounding box center [885, 705] width 1323 height 61
click at [1505, 706] on icon "collapse-category-row" at bounding box center [1512, 705] width 13 height 13
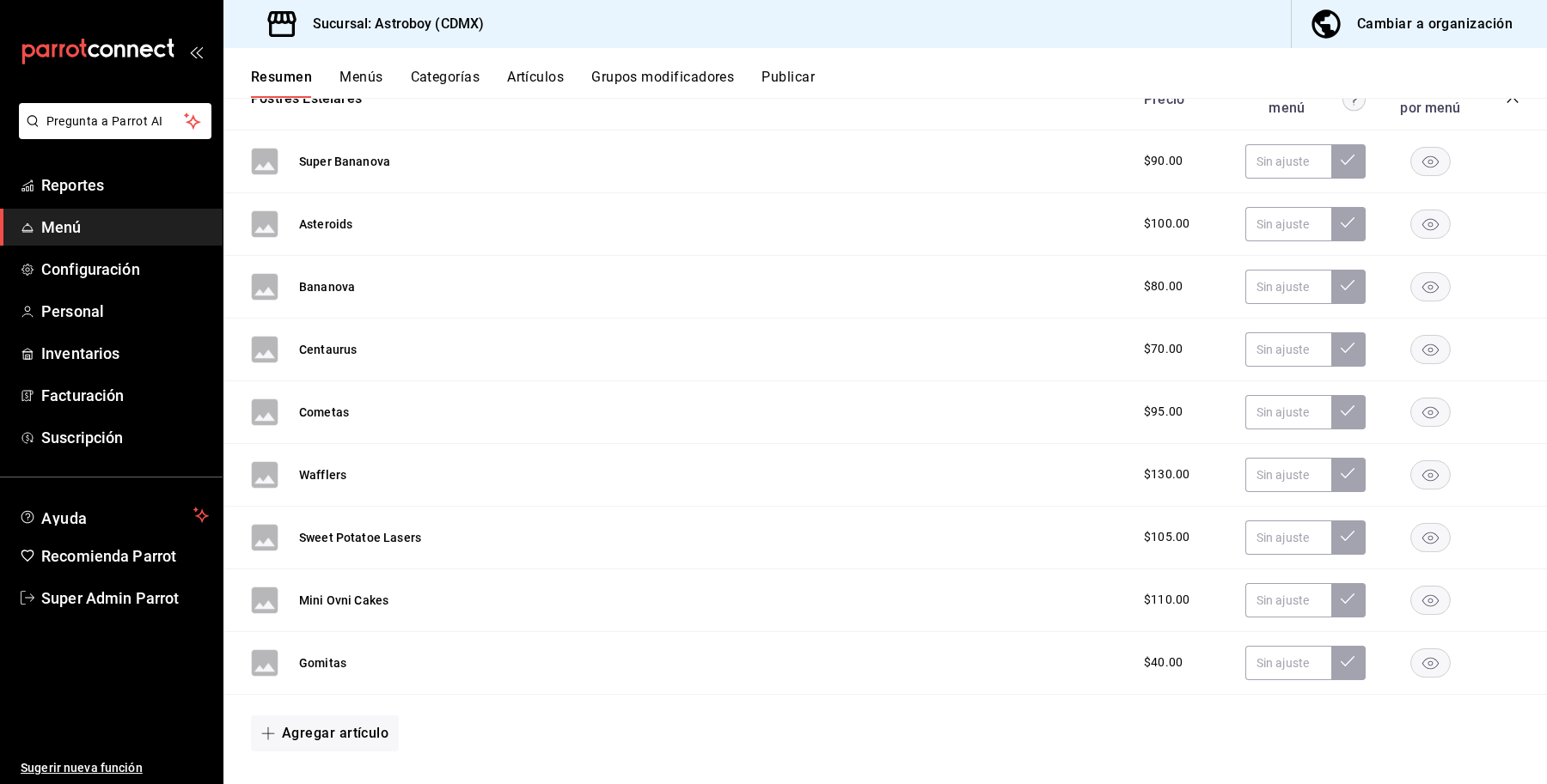
scroll to position [4940, 0]
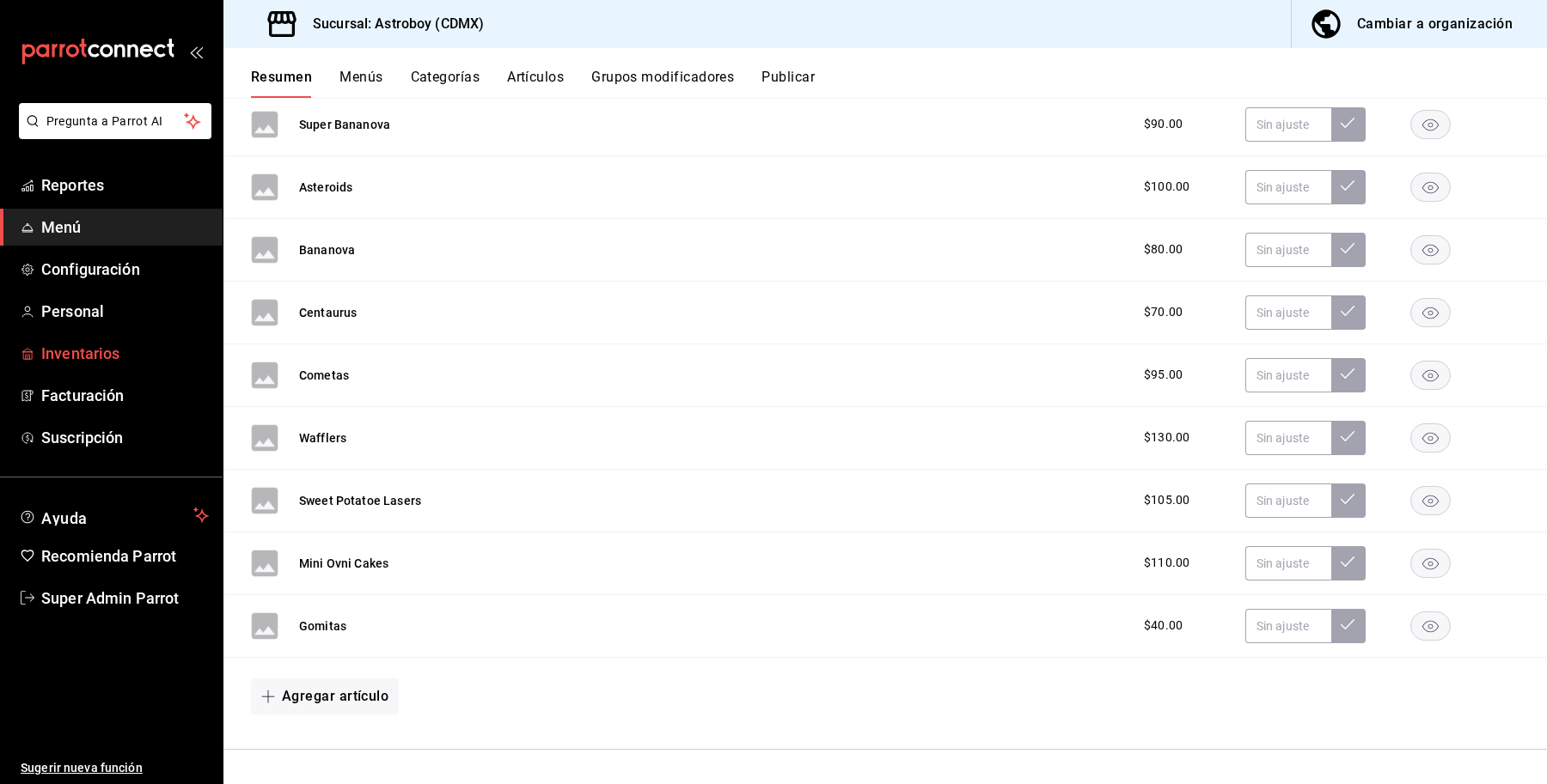
click at [133, 342] on span "Inventarios" at bounding box center [125, 353] width 168 height 23
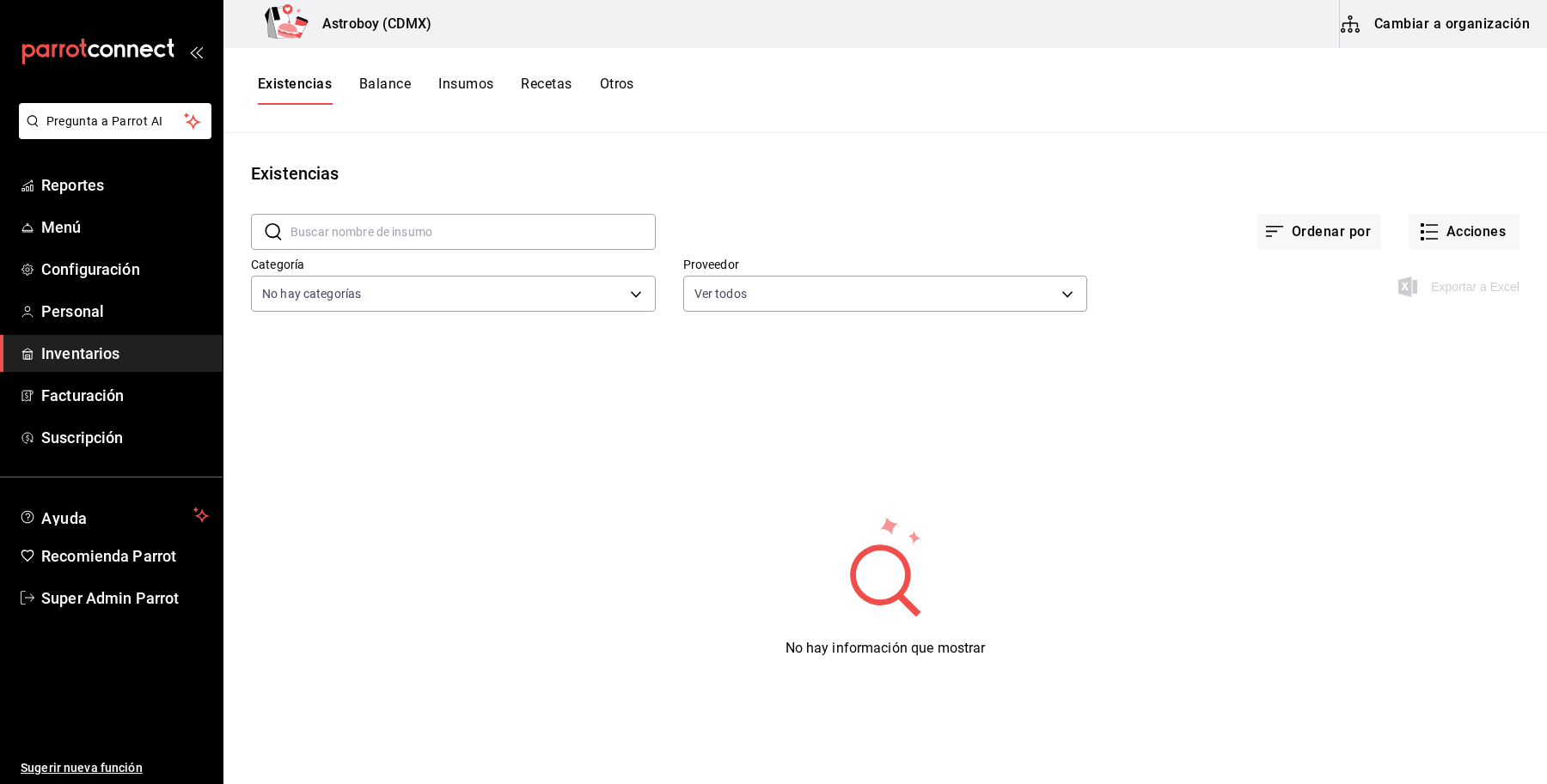
click at [523, 80] on button "Recetas" at bounding box center [545, 89] width 50 height 29
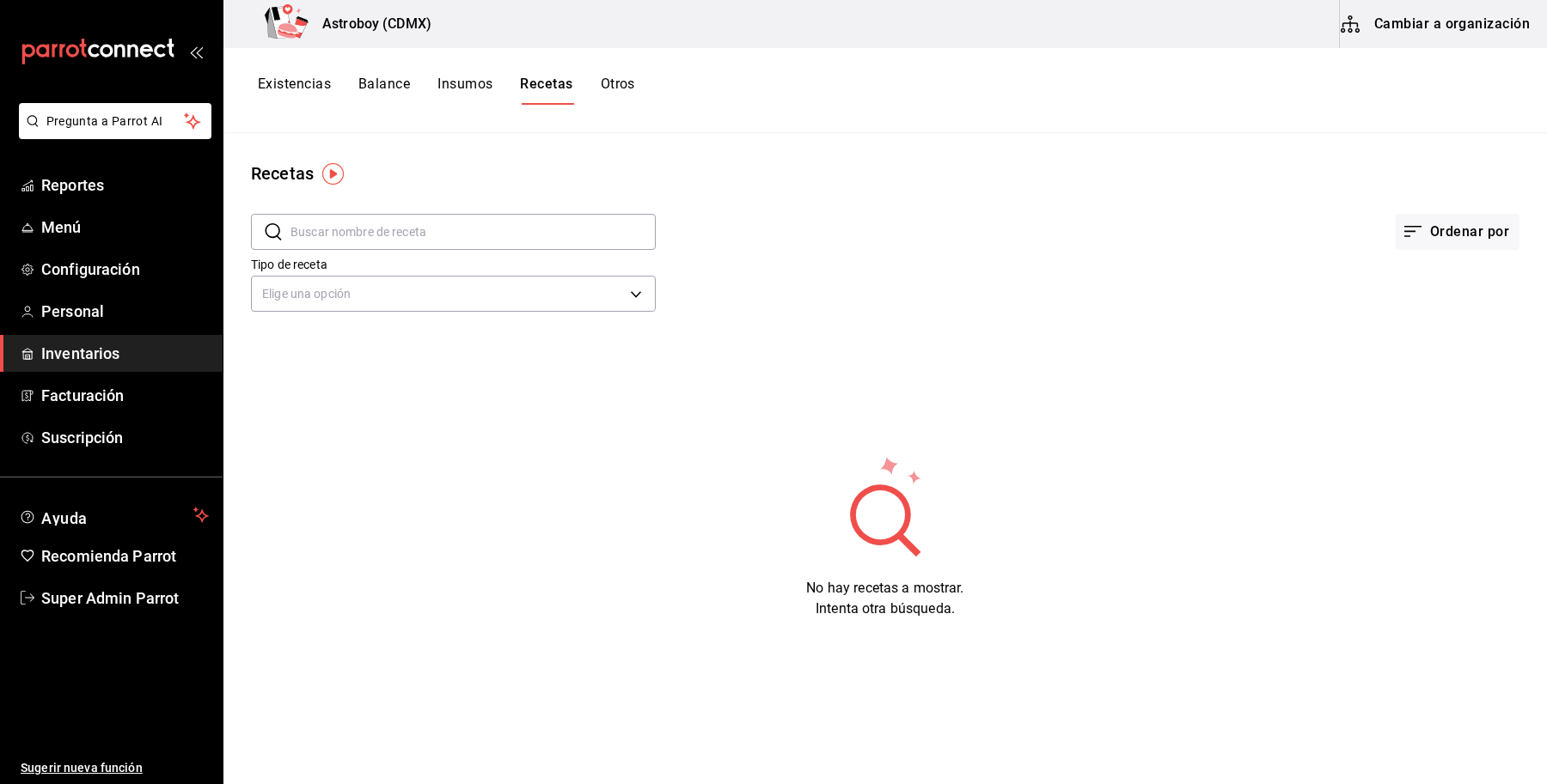
click at [1499, 39] on button "Cambiar a organización" at bounding box center [1436, 24] width 193 height 49
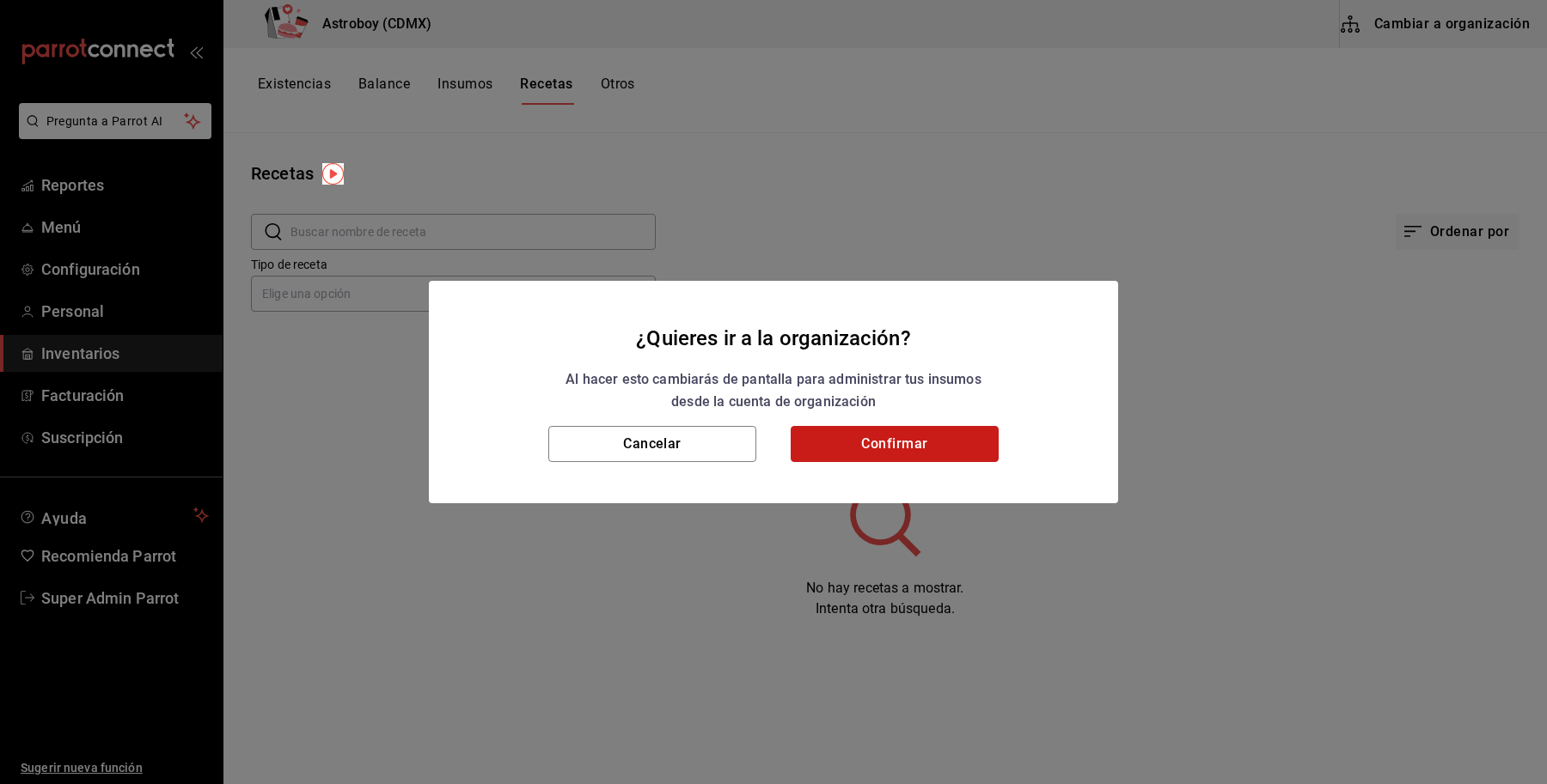
click at [860, 451] on button "Confirmar" at bounding box center [894, 444] width 208 height 36
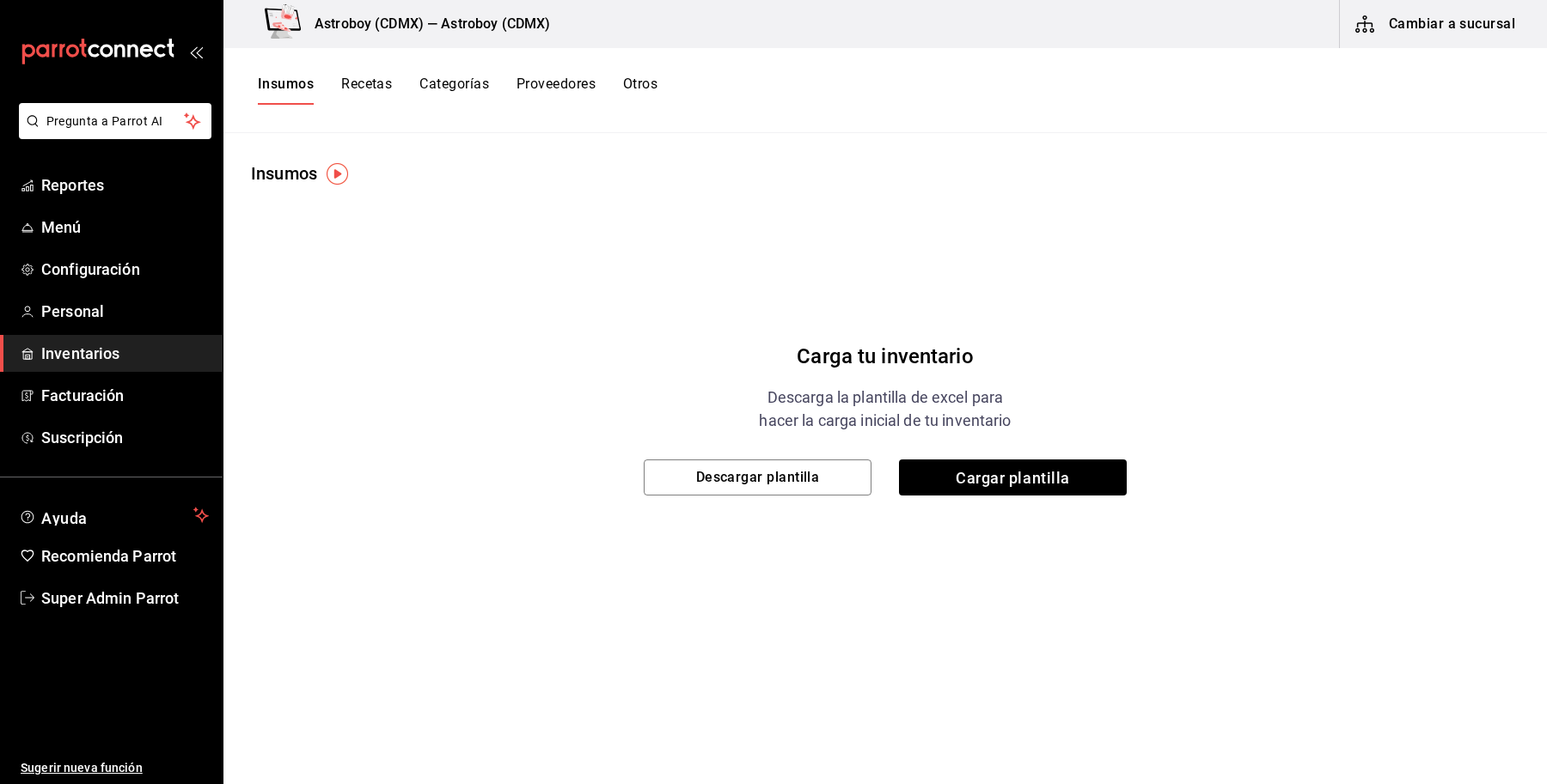
click at [466, 91] on button "Categorías" at bounding box center [453, 89] width 69 height 29
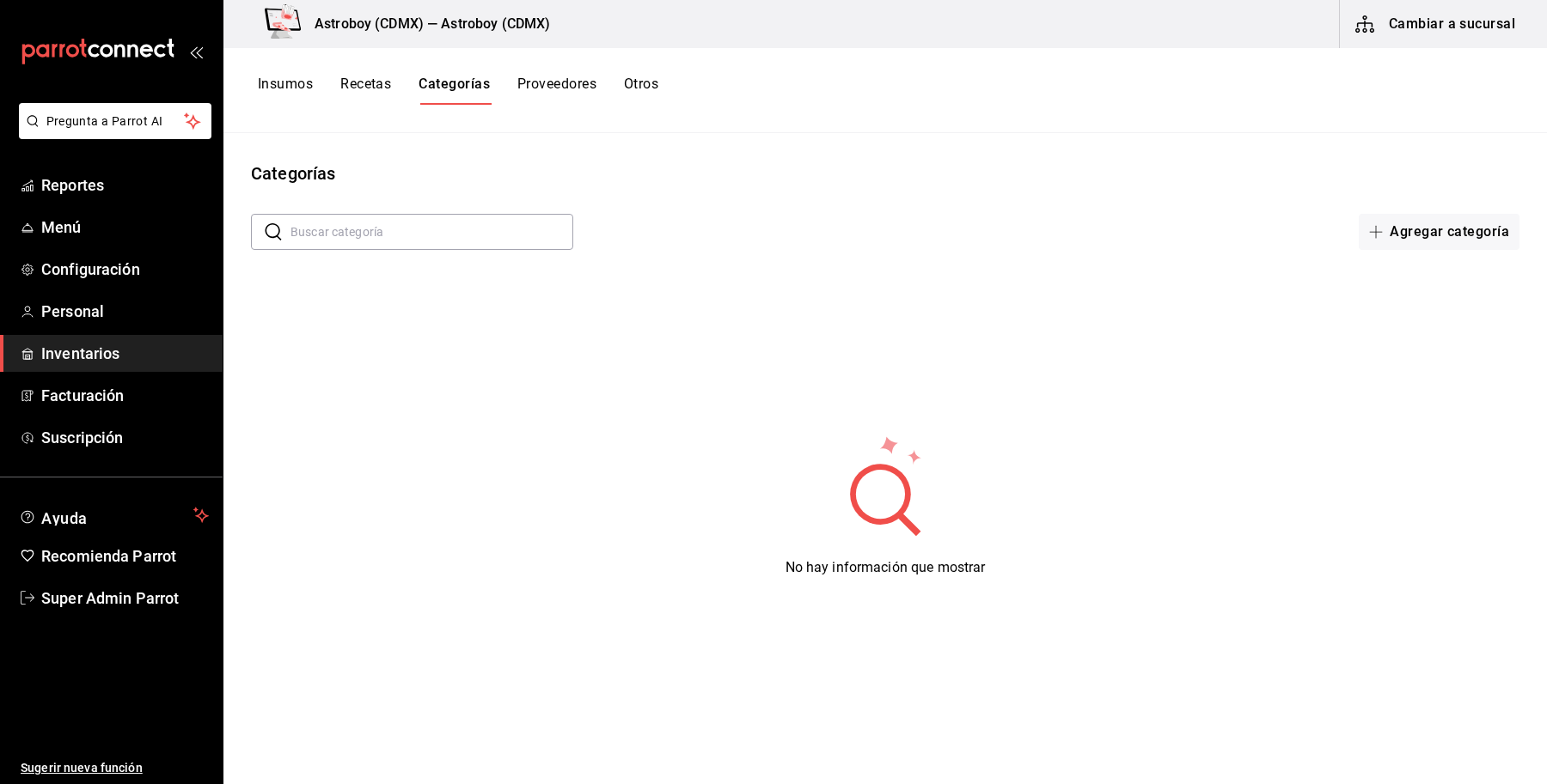
click at [374, 88] on button "Recetas" at bounding box center [365, 89] width 50 height 29
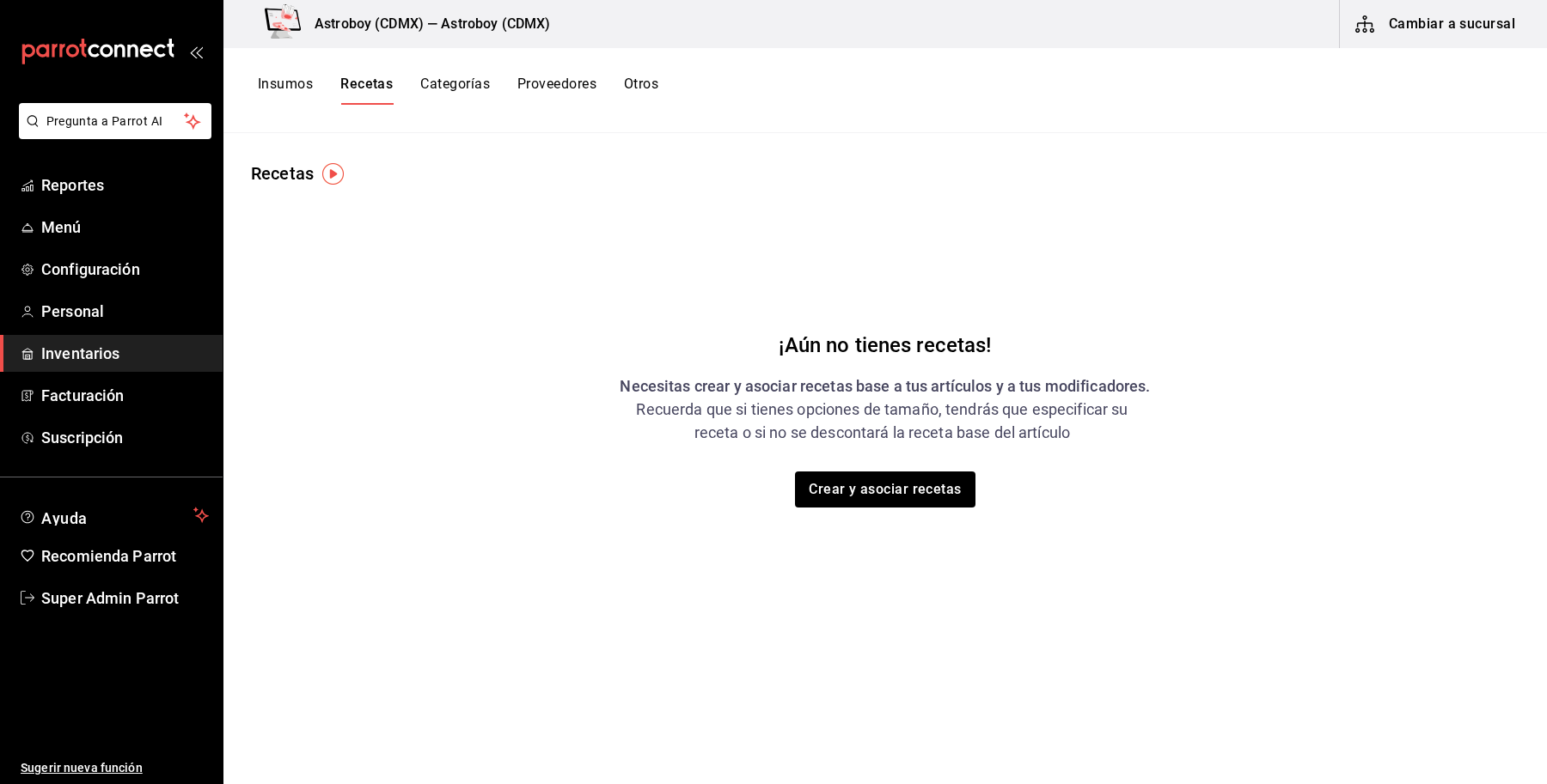
click at [268, 88] on button "Insumos" at bounding box center [286, 89] width 55 height 29
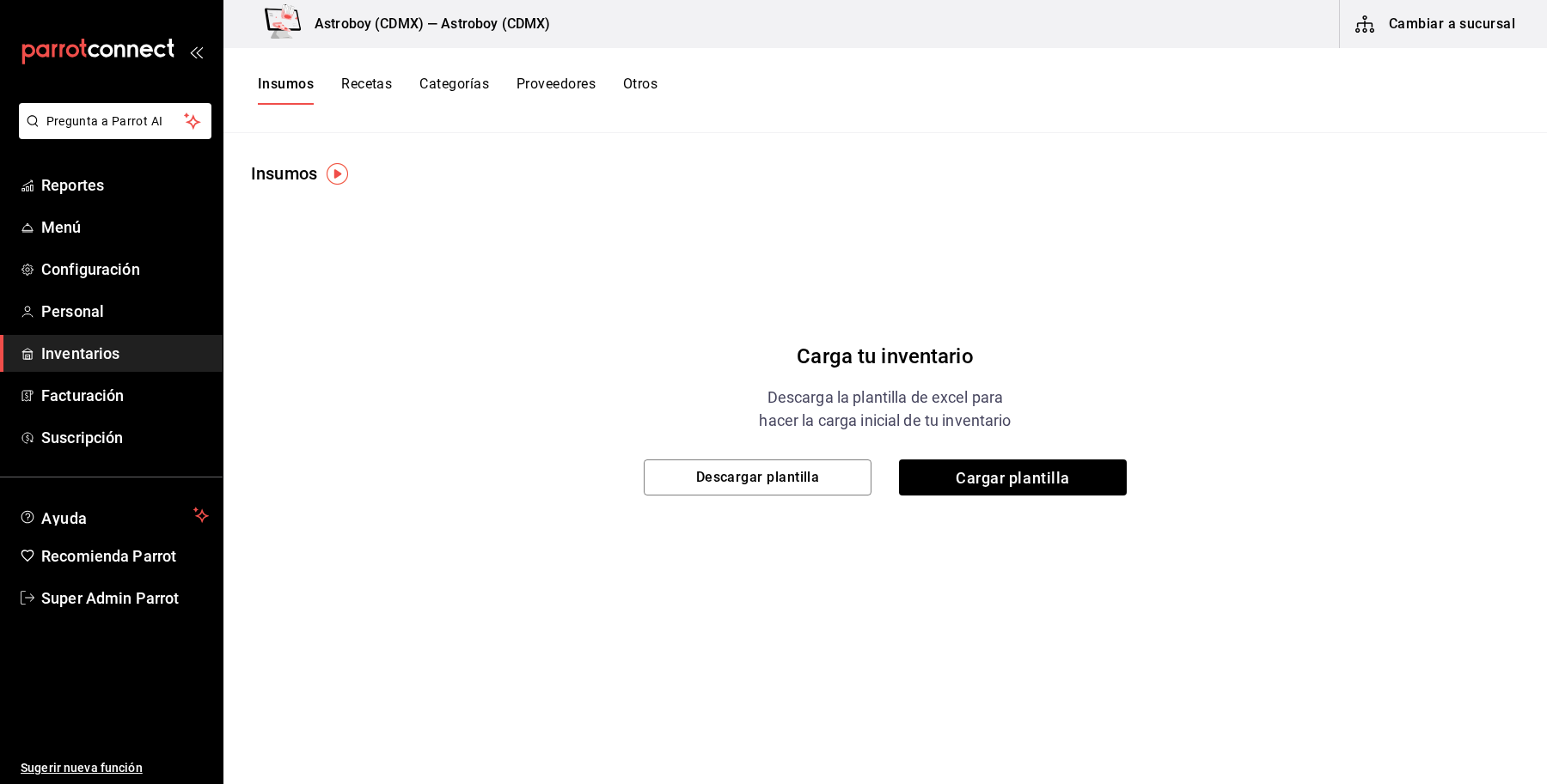
click at [506, 296] on div "Carga tu inventario Descarga la plantilla de excel para hacer la carga inicial …" at bounding box center [885, 401] width 1323 height 429
click at [101, 229] on span "Menú" at bounding box center [125, 227] width 168 height 23
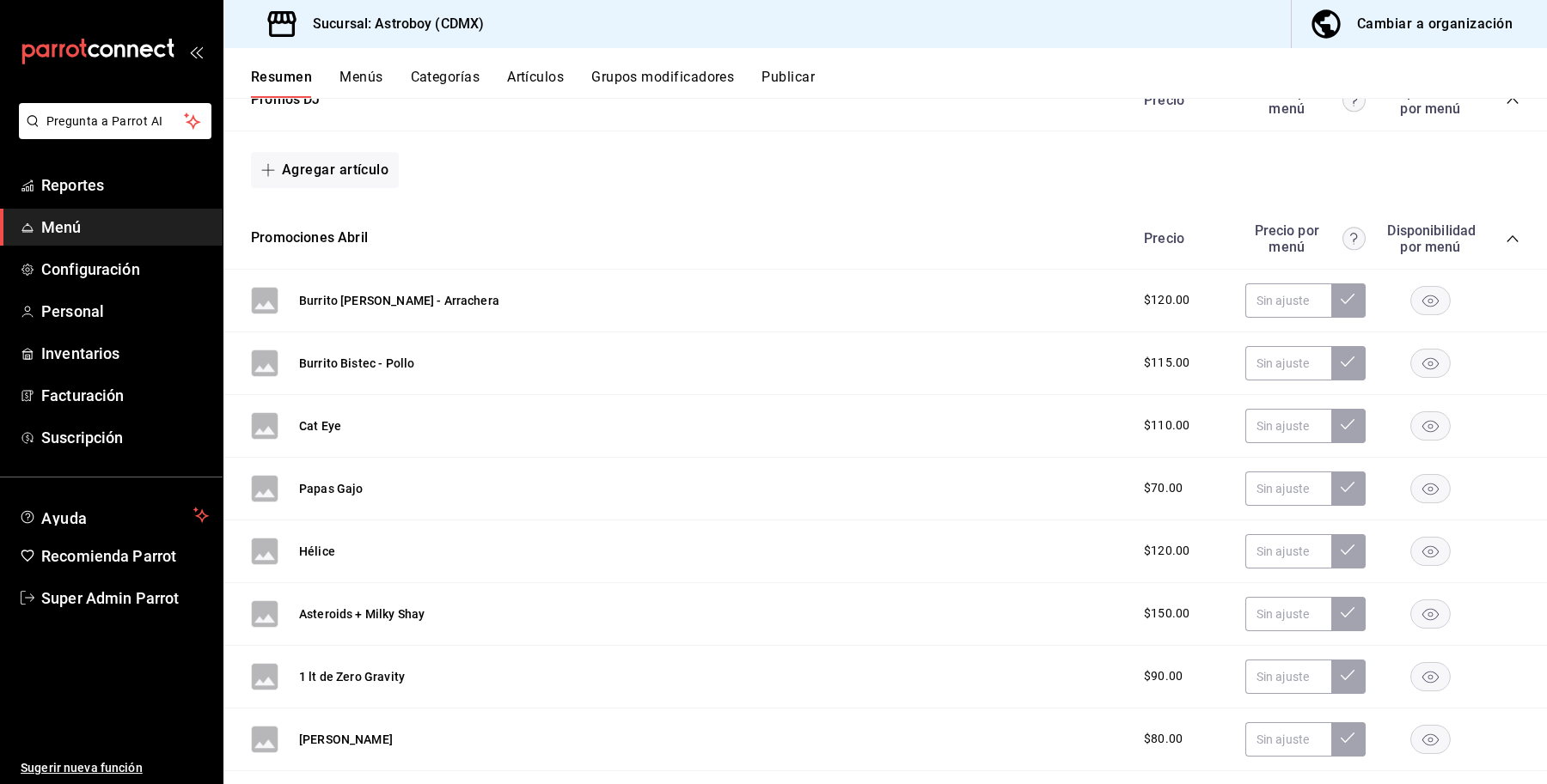
scroll to position [429, 0]
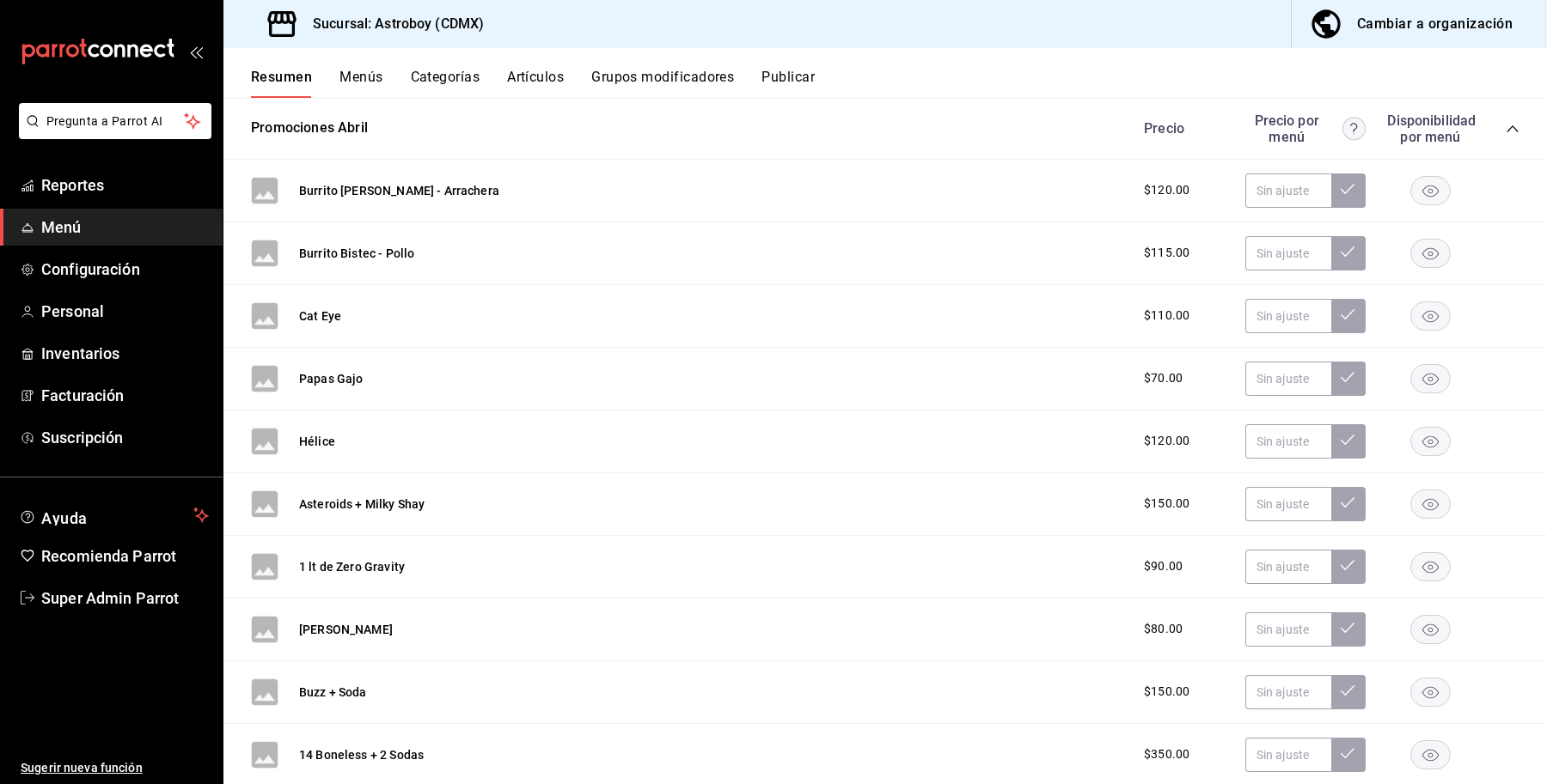
click at [86, 165] on li "Pregunta a Parrot AI" at bounding box center [110, 134] width 208 height 64
click at [282, 83] on button "Resumen" at bounding box center [282, 83] width 61 height 29
click at [128, 189] on span "Reportes" at bounding box center [125, 185] width 168 height 23
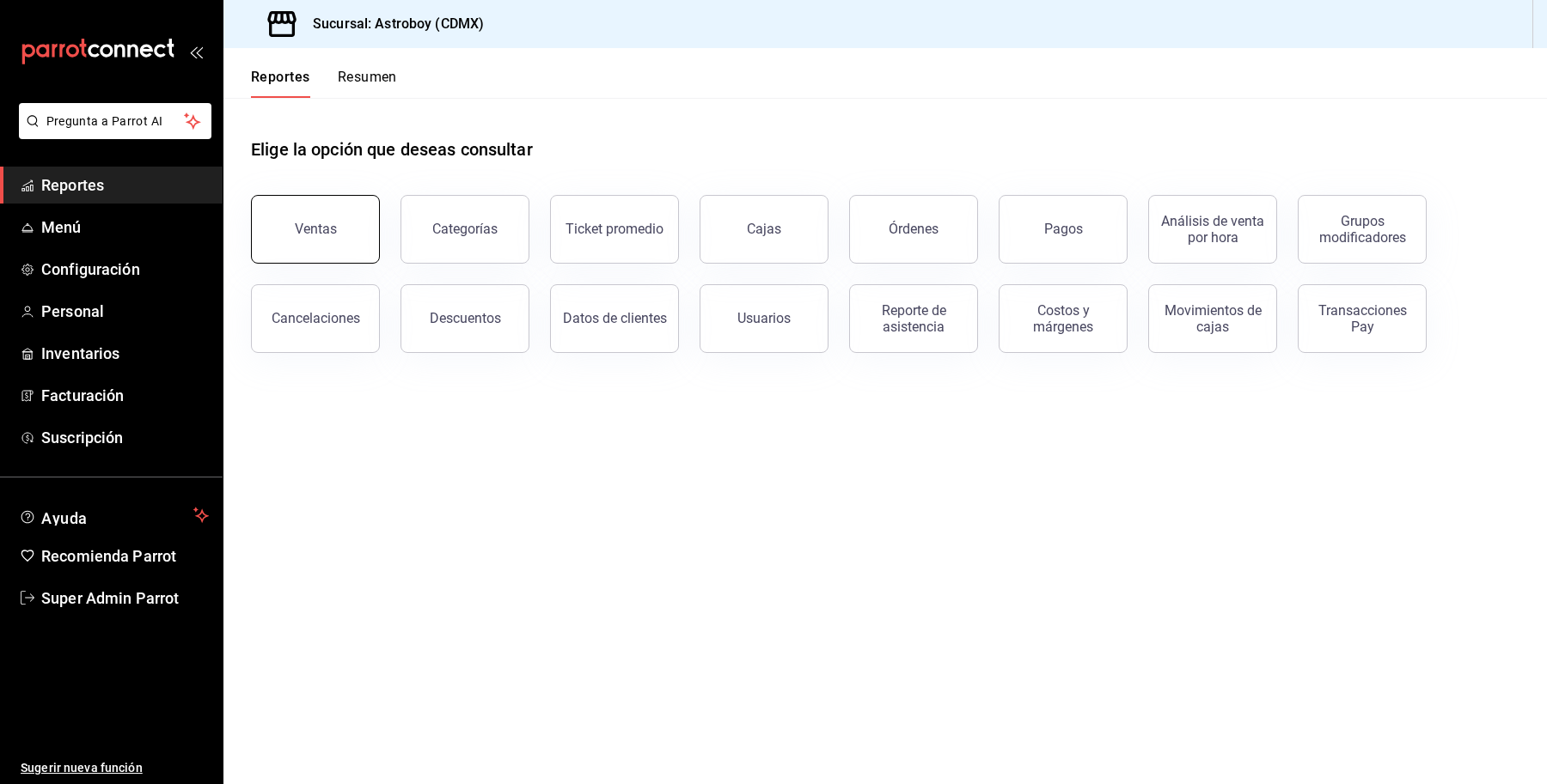
click at [309, 228] on div "Ventas" at bounding box center [316, 228] width 42 height 16
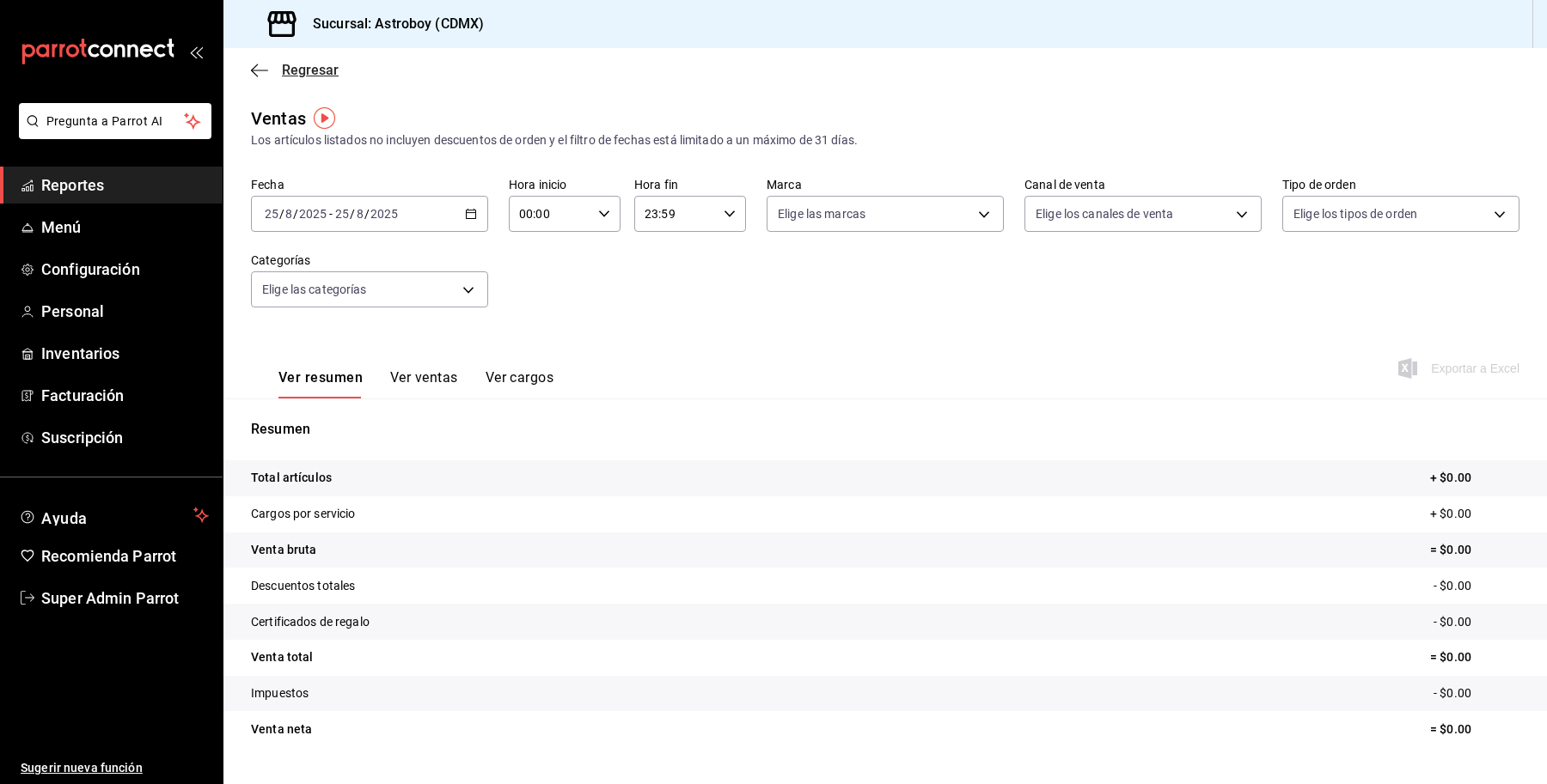
click at [318, 62] on span "Regresar" at bounding box center [310, 69] width 57 height 16
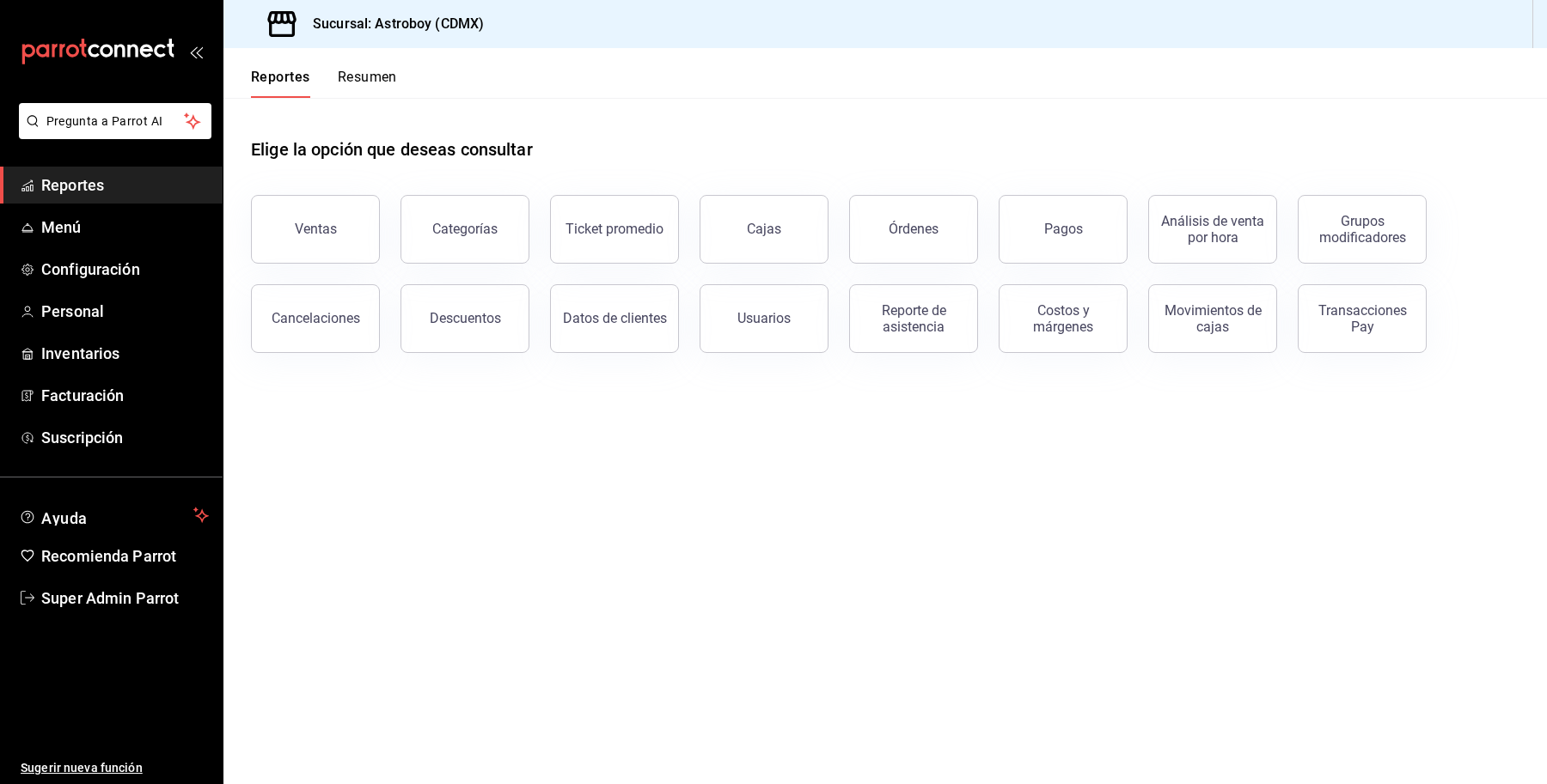
click at [347, 95] on button "Resumen" at bounding box center [367, 83] width 59 height 29
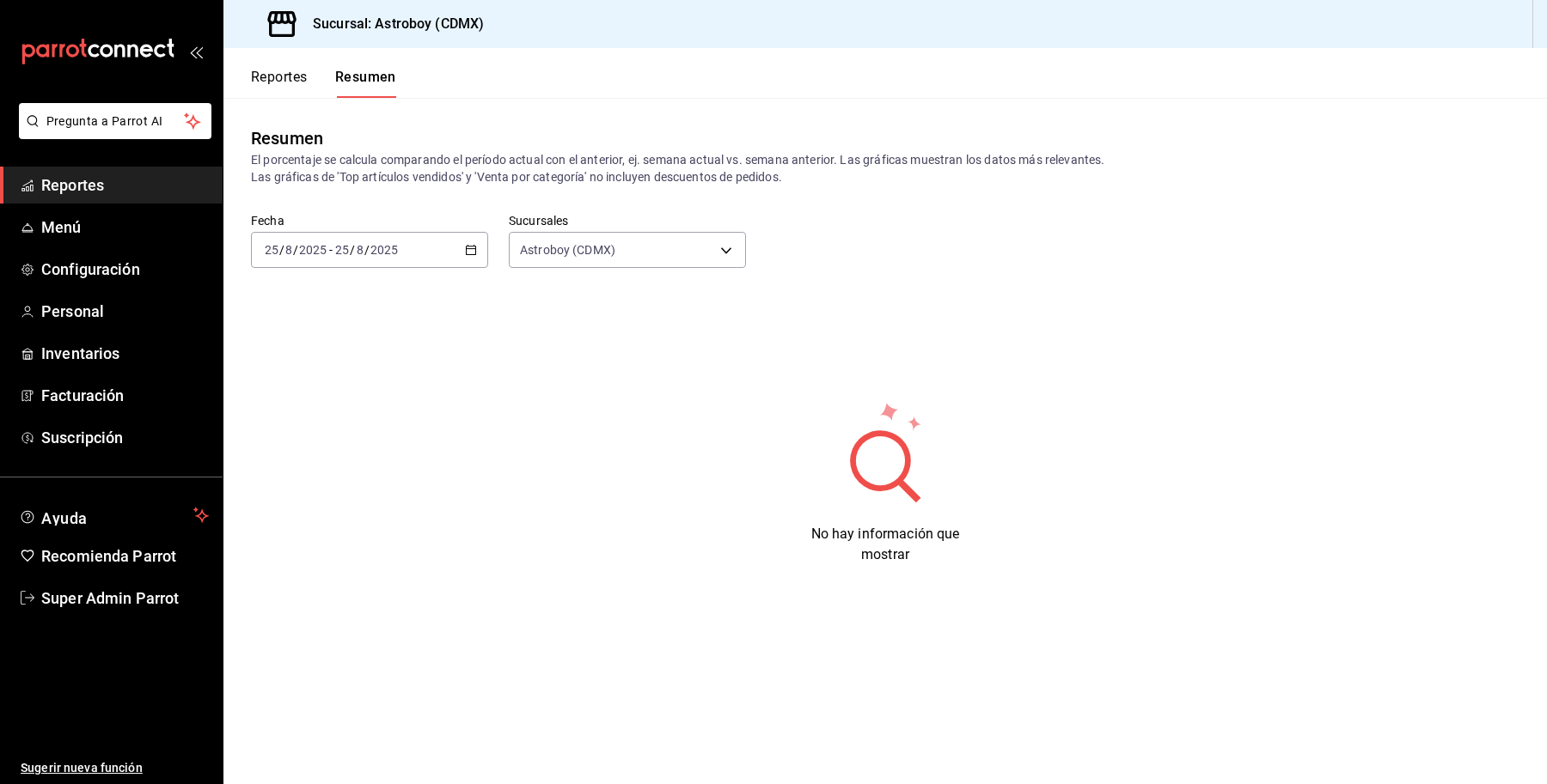
click at [367, 253] on span "/" at bounding box center [367, 249] width 5 height 13
click at [335, 455] on span "Año actual" at bounding box center [332, 456] width 133 height 18
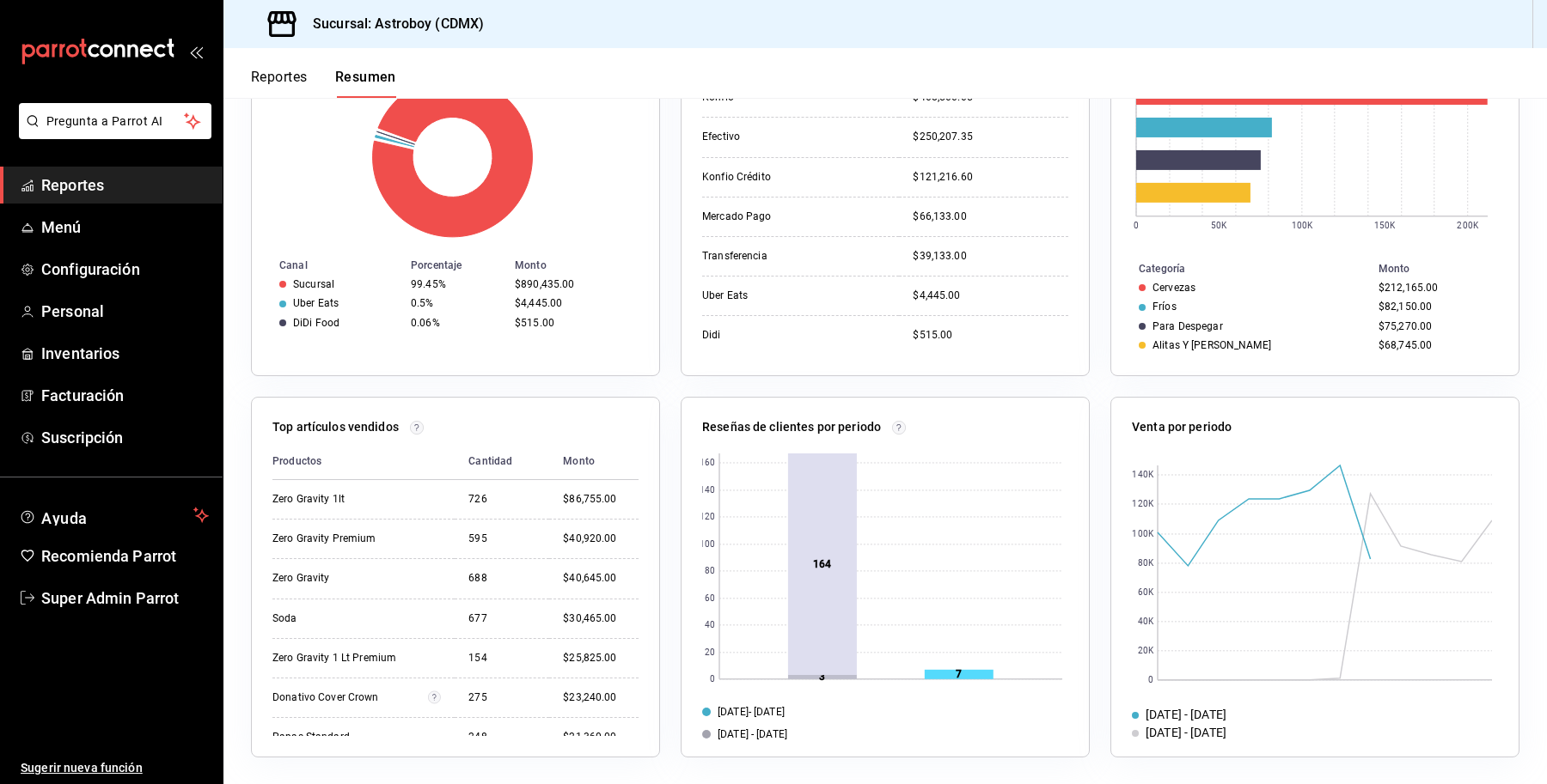
scroll to position [267, 0]
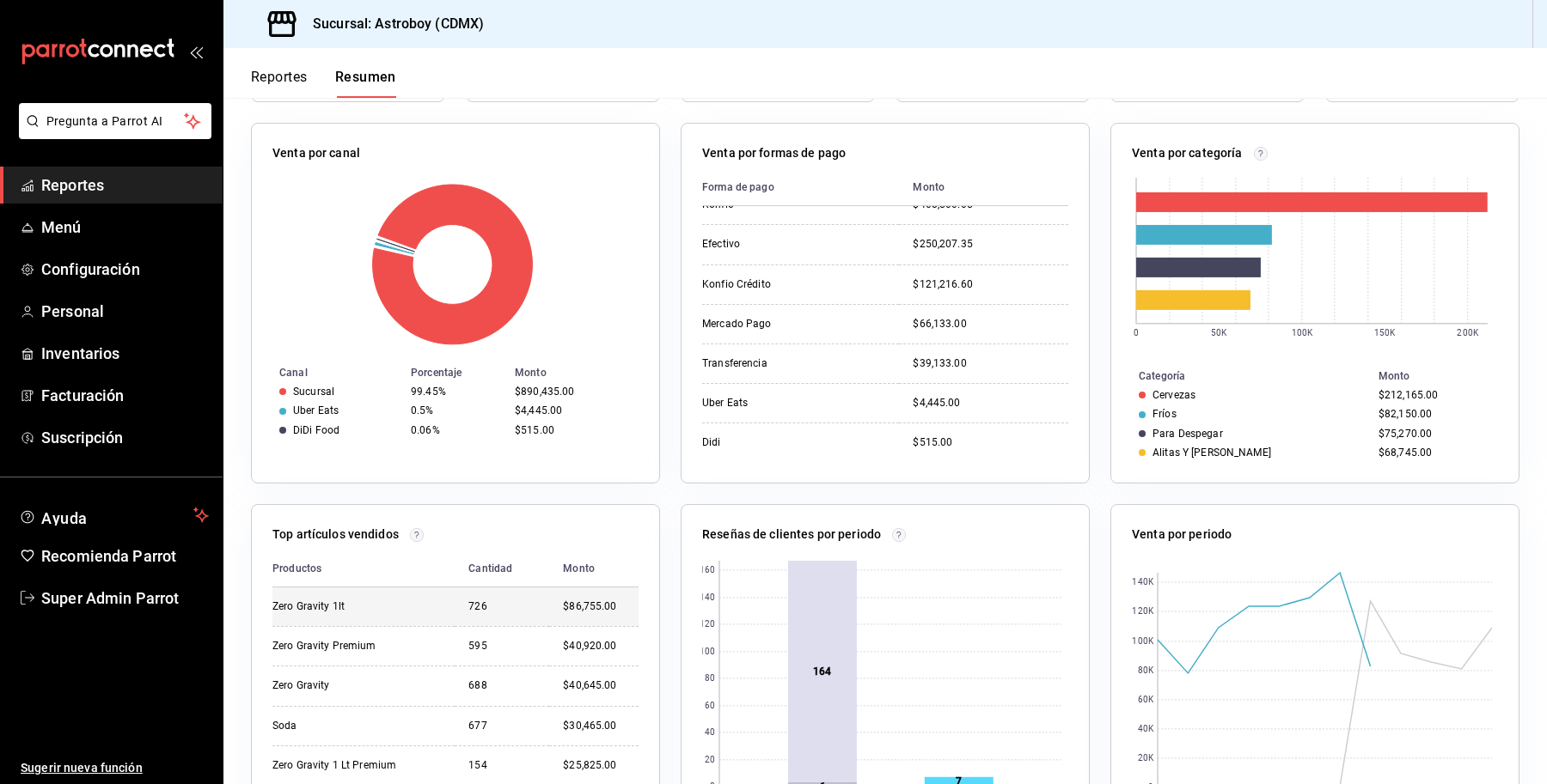
click at [297, 605] on div "Zero Gravity 1lt" at bounding box center [356, 606] width 169 height 14
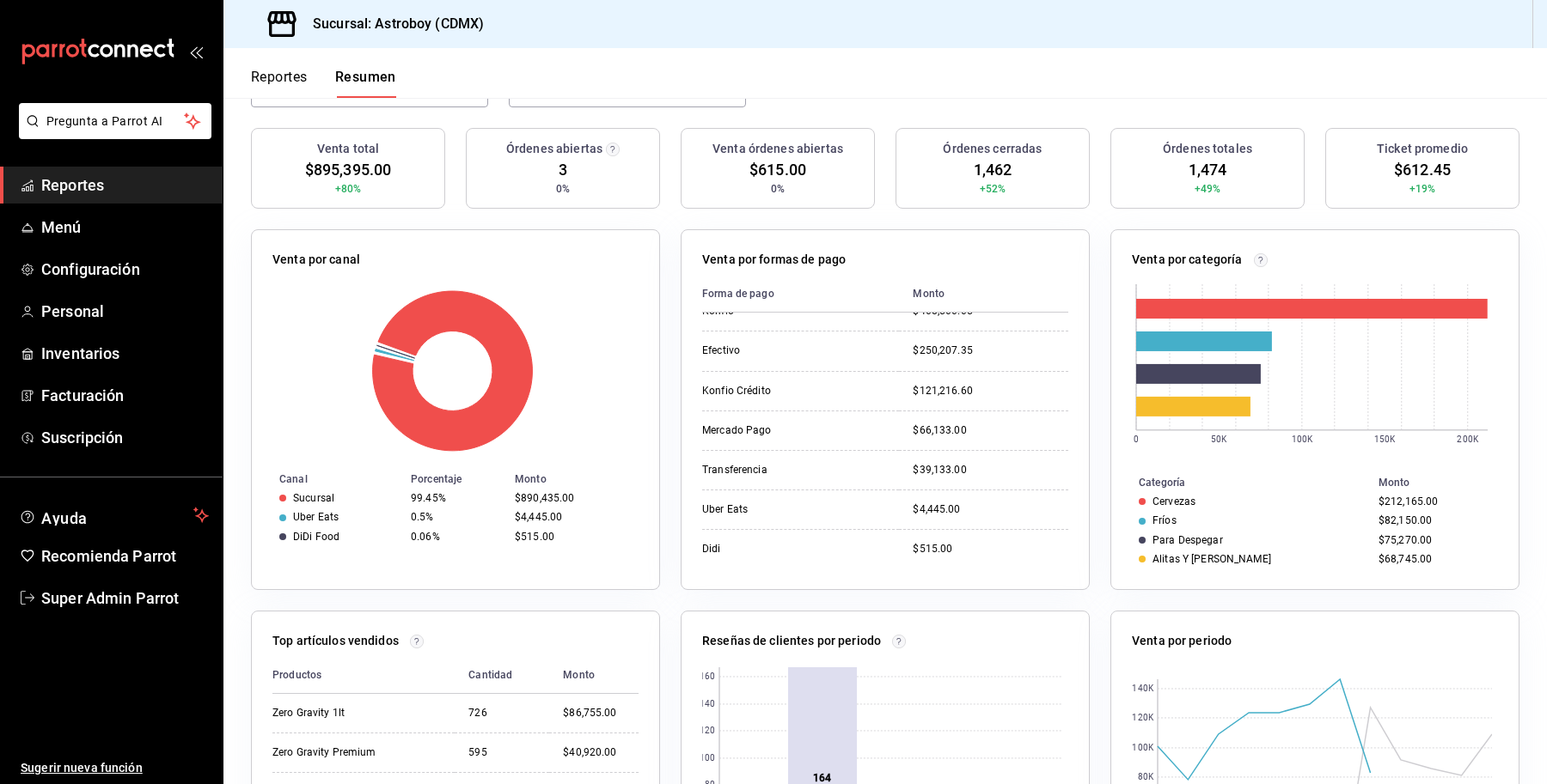
scroll to position [160, 0]
click at [71, 221] on span "Menú" at bounding box center [125, 227] width 168 height 23
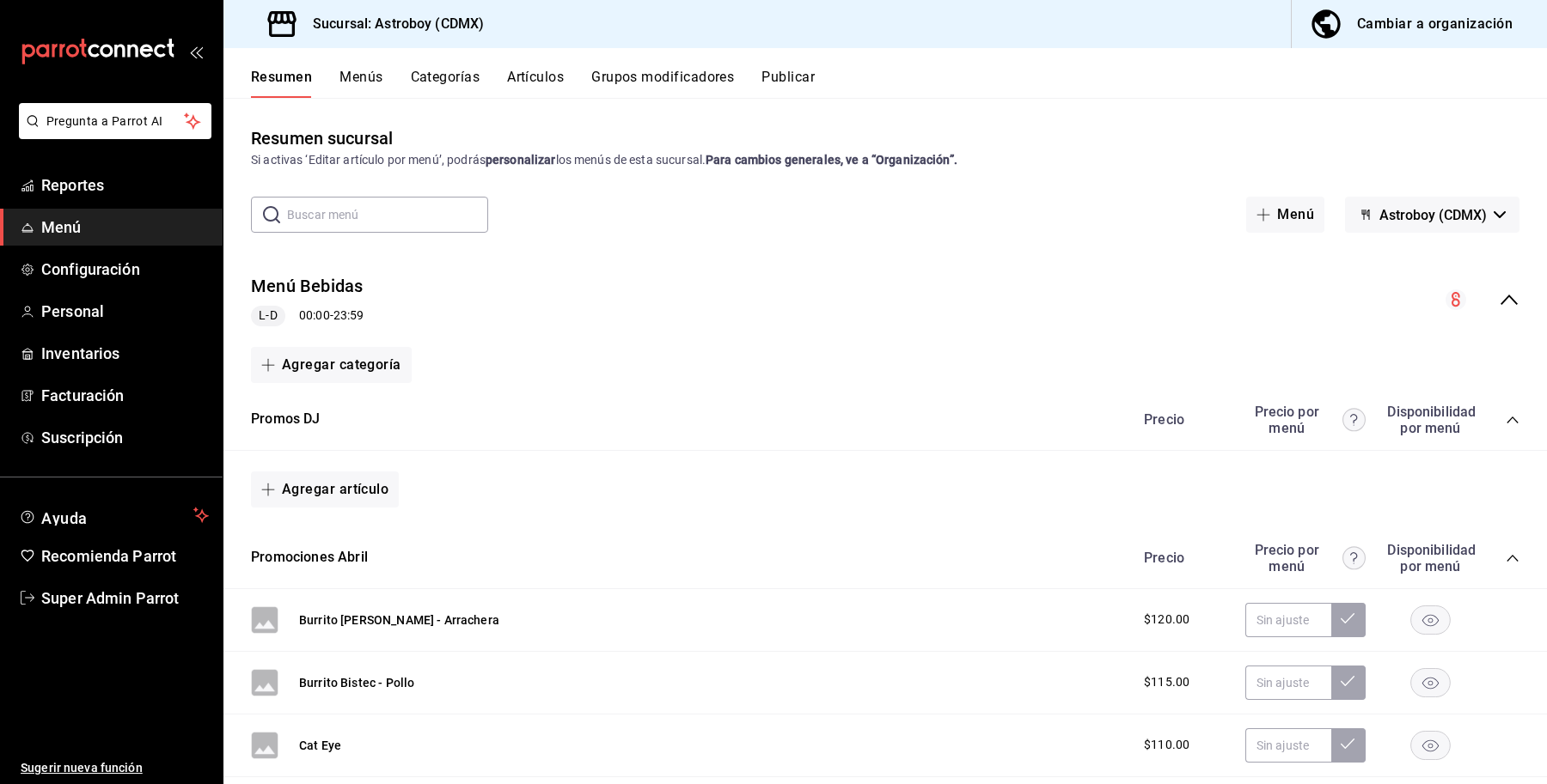
click at [540, 69] on button "Artículos" at bounding box center [535, 83] width 57 height 29
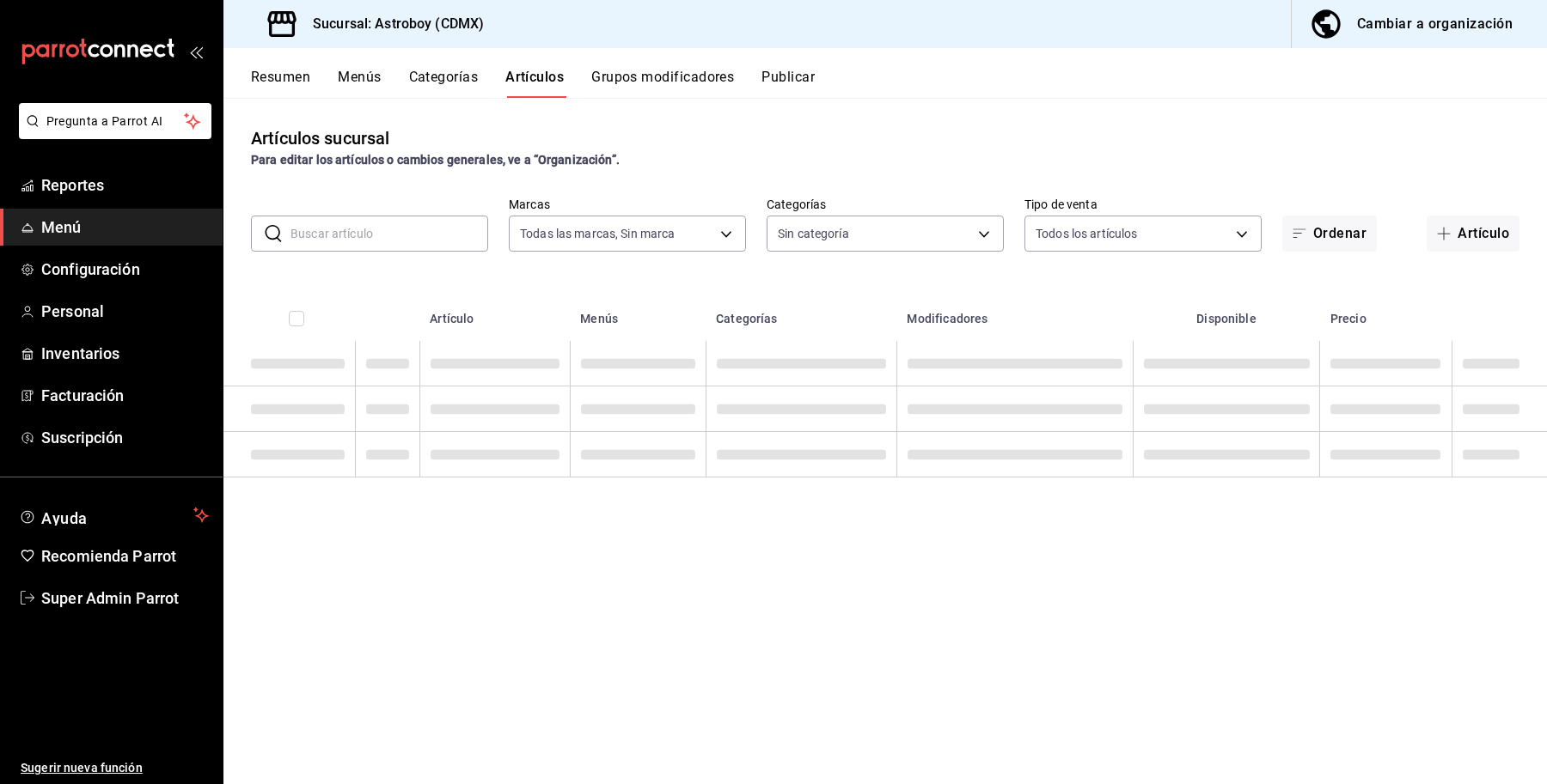
type input "c35c8f6d-19ea-4b1f-88e5-75197b530b16"
click at [402, 229] on input "text" at bounding box center [389, 233] width 198 height 34
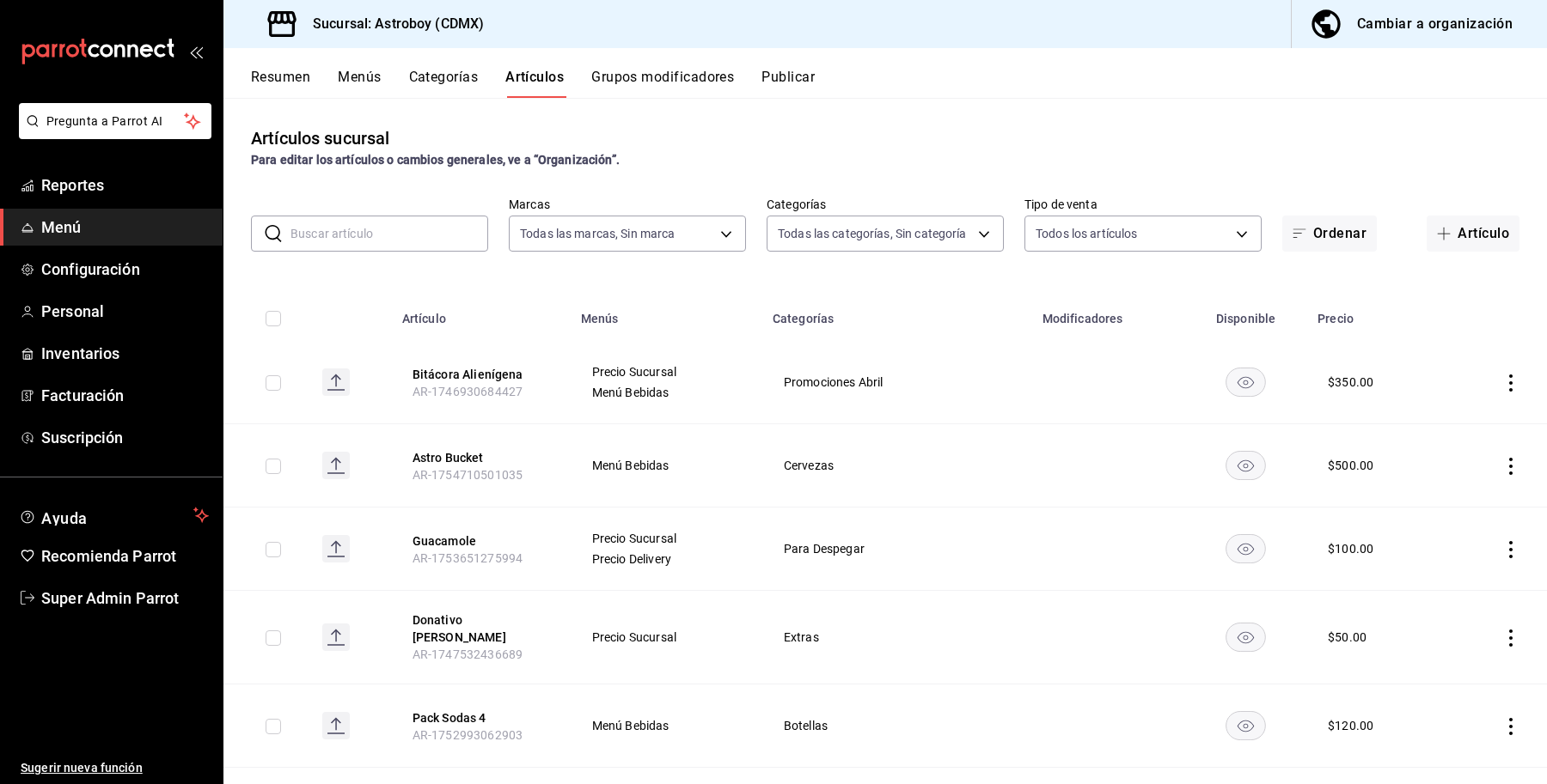
type input "79d42480-7791-4fc3-818f-df9928624ea9,94c32e7c-de73-4e1f-8dbf-98bebc0ffb2e,fad23…"
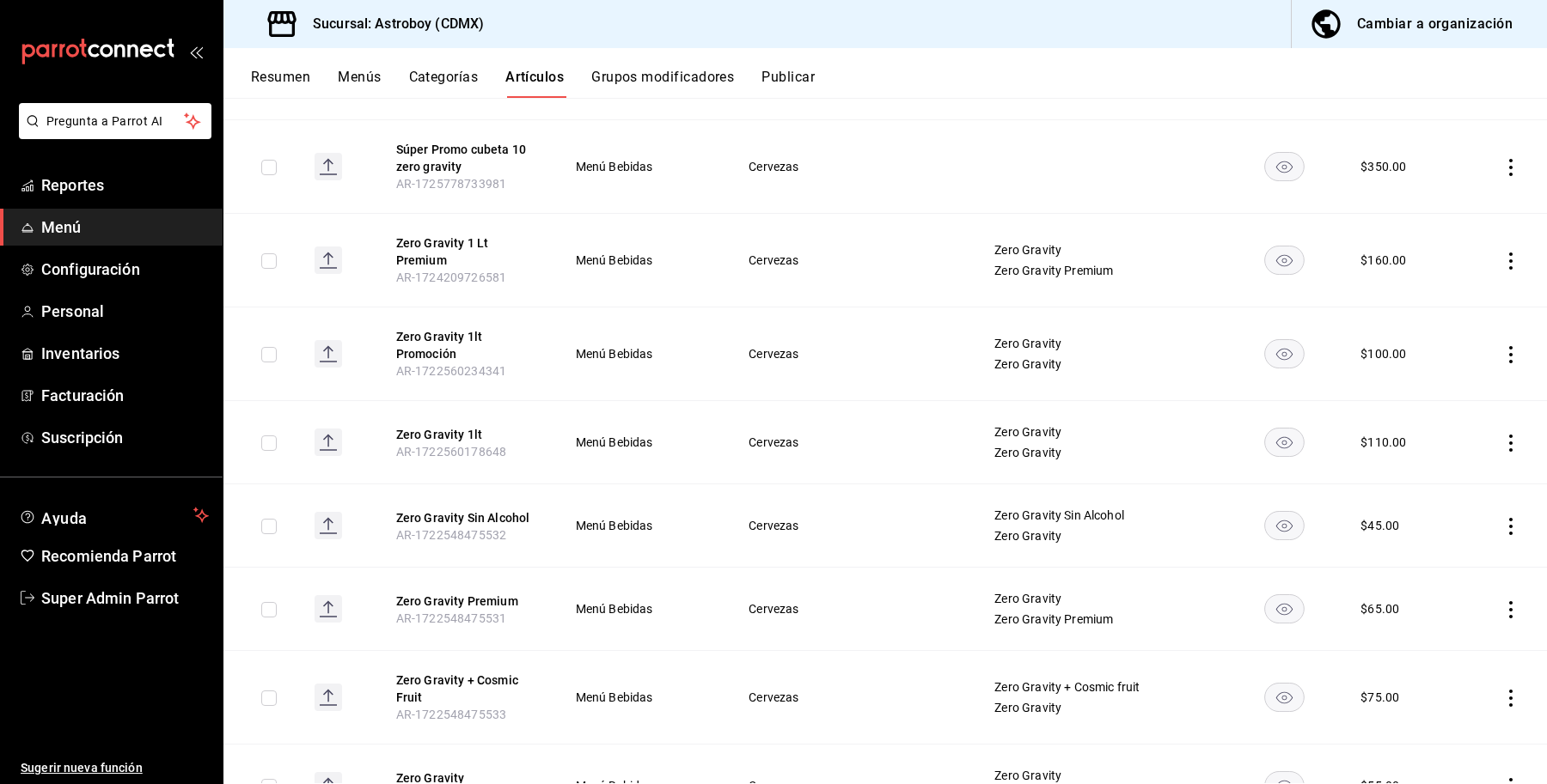
scroll to position [838, 0]
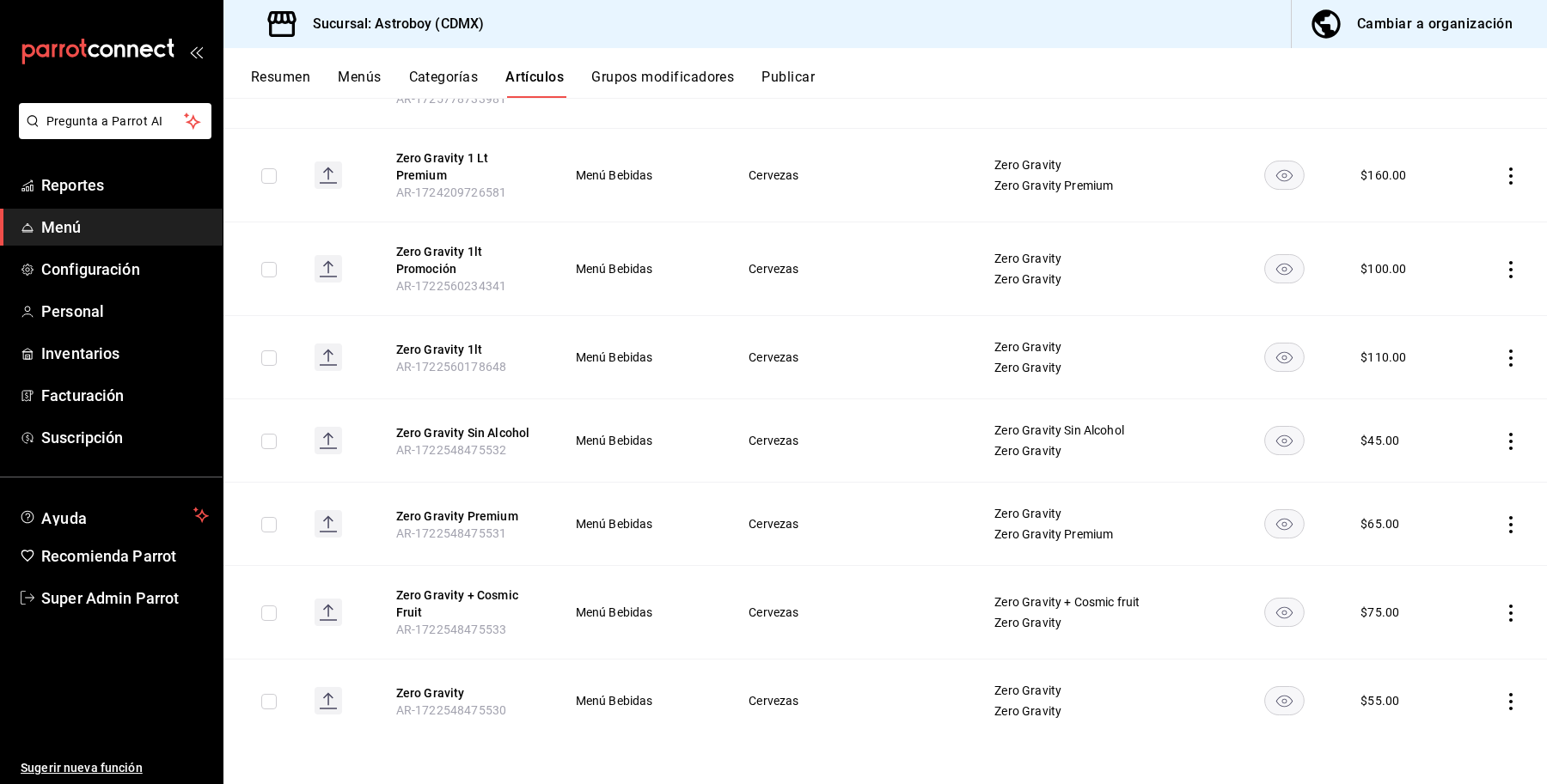
type input "zero gr"
